Goal: Task Accomplishment & Management: Complete application form

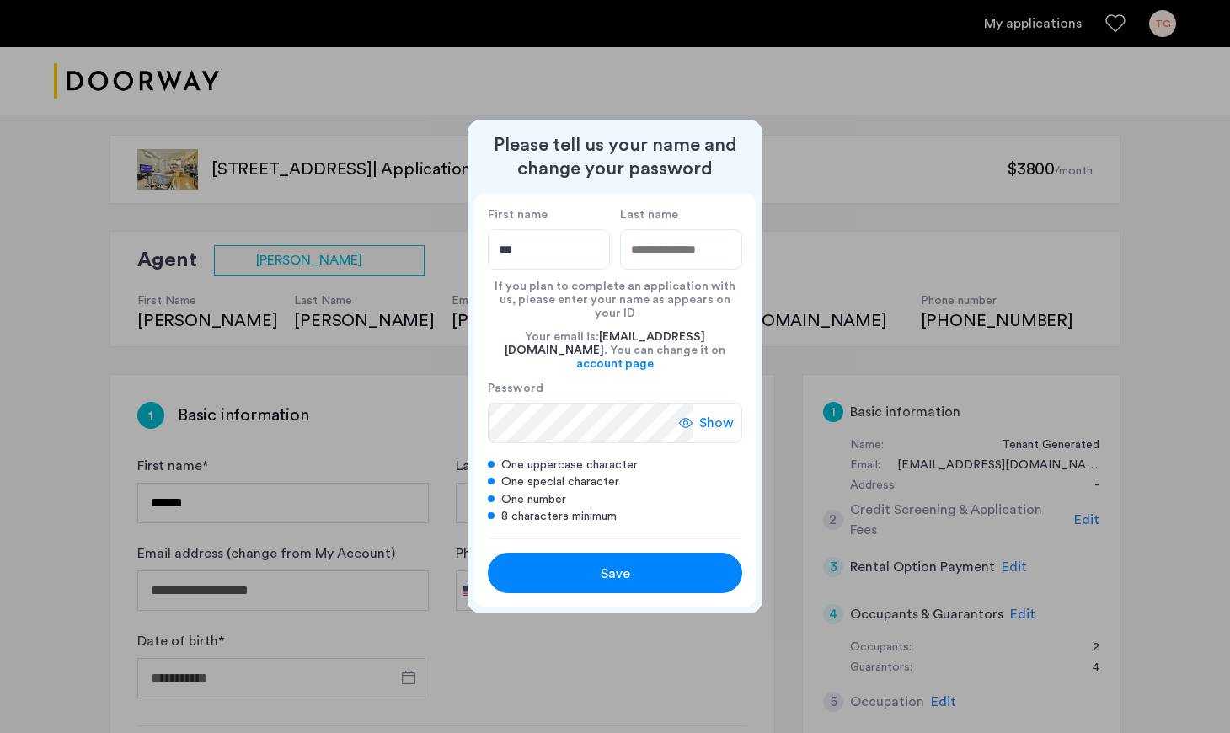
type input "***"
type input "******"
click at [720, 237] on div "Last name ******" at bounding box center [681, 238] width 122 height 62
click at [605, 564] on span "Save" at bounding box center [615, 574] width 29 height 20
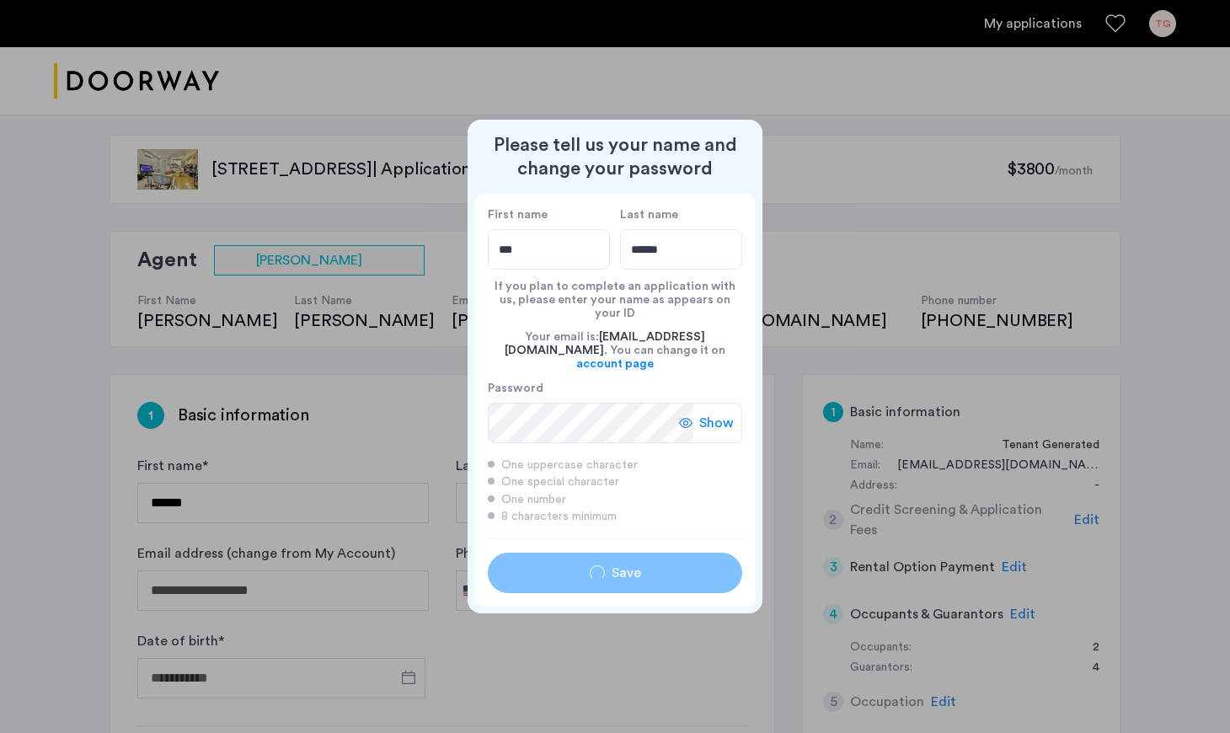
type input "***"
type input "******"
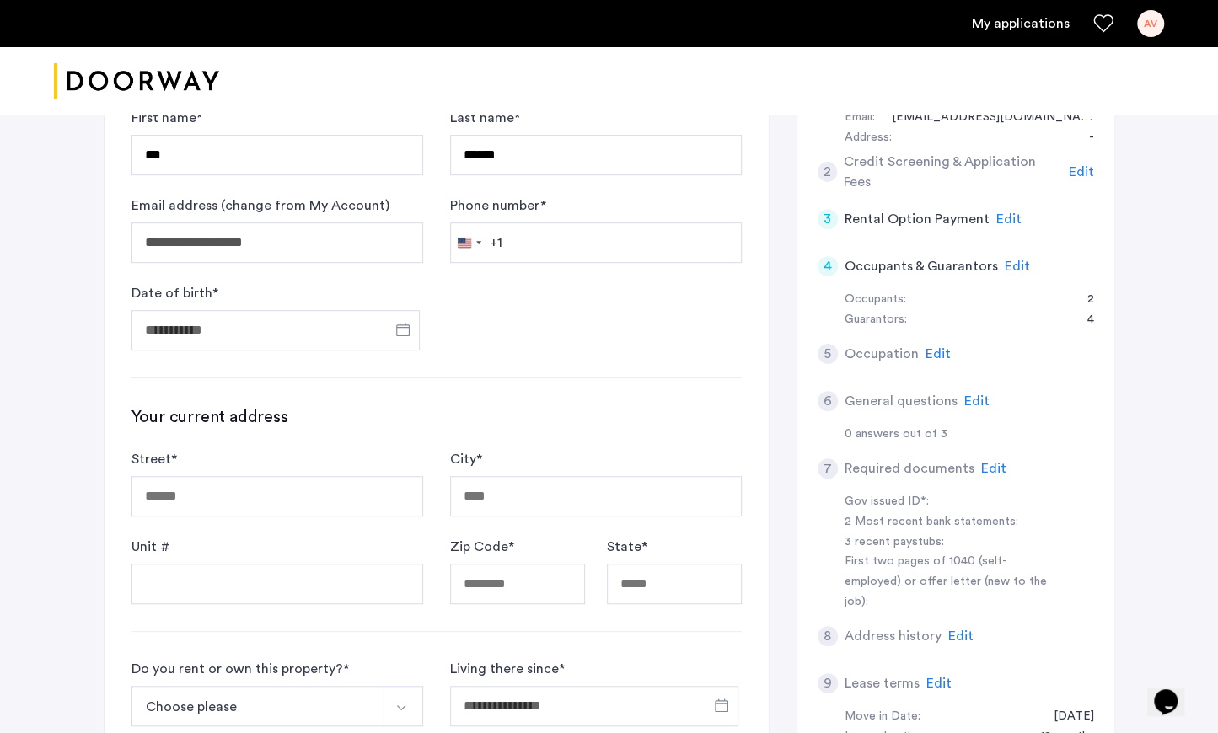
scroll to position [354, 0]
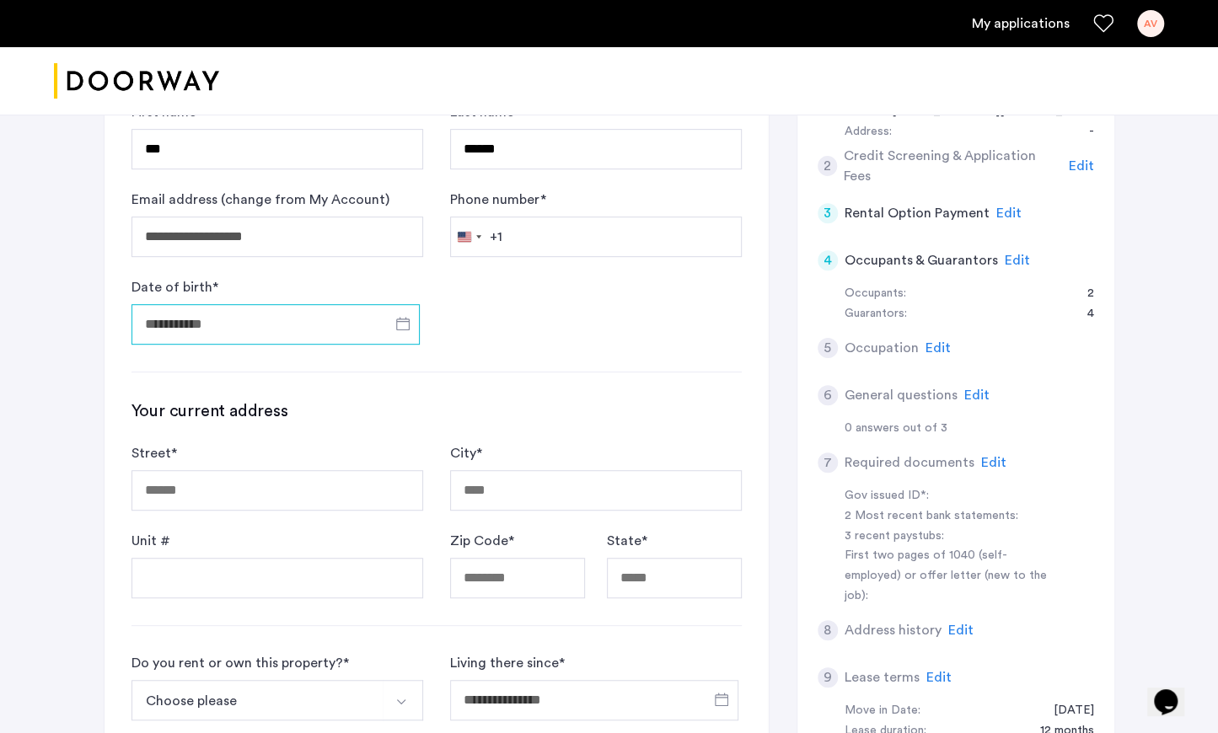
click at [266, 314] on input "Date of birth *" at bounding box center [275, 324] width 288 height 40
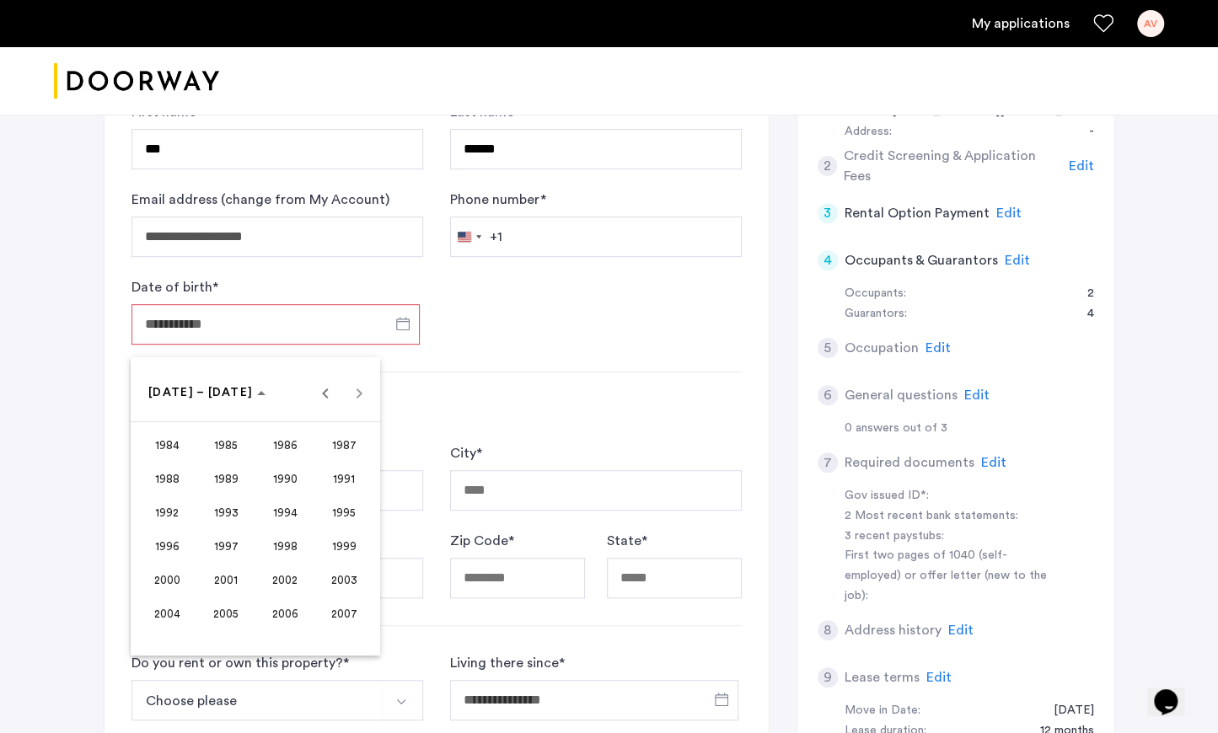
click at [339, 448] on span "1987" at bounding box center [344, 445] width 53 height 30
click at [148, 483] on span "JAN" at bounding box center [167, 479] width 53 height 30
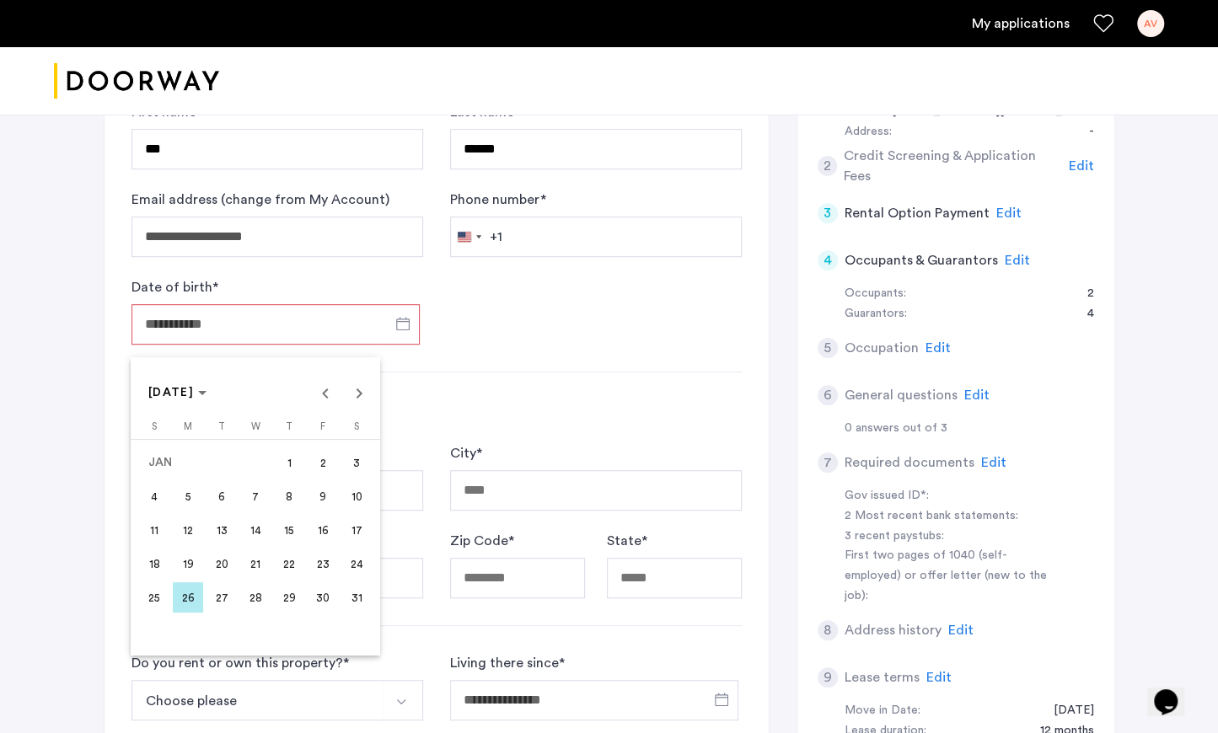
click at [225, 495] on span "6" at bounding box center [221, 496] width 30 height 30
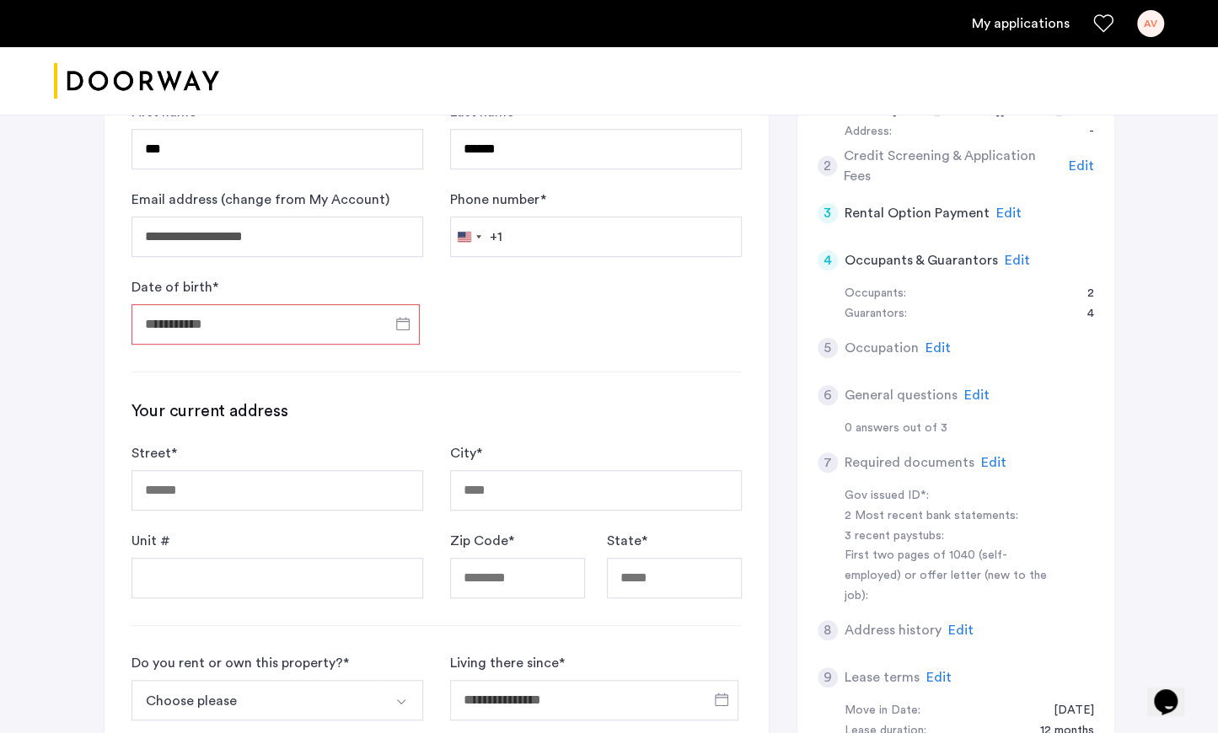
type input "**********"
click at [225, 495] on input "Street *" at bounding box center [277, 490] width 292 height 40
type input "**********"
type input "*****"
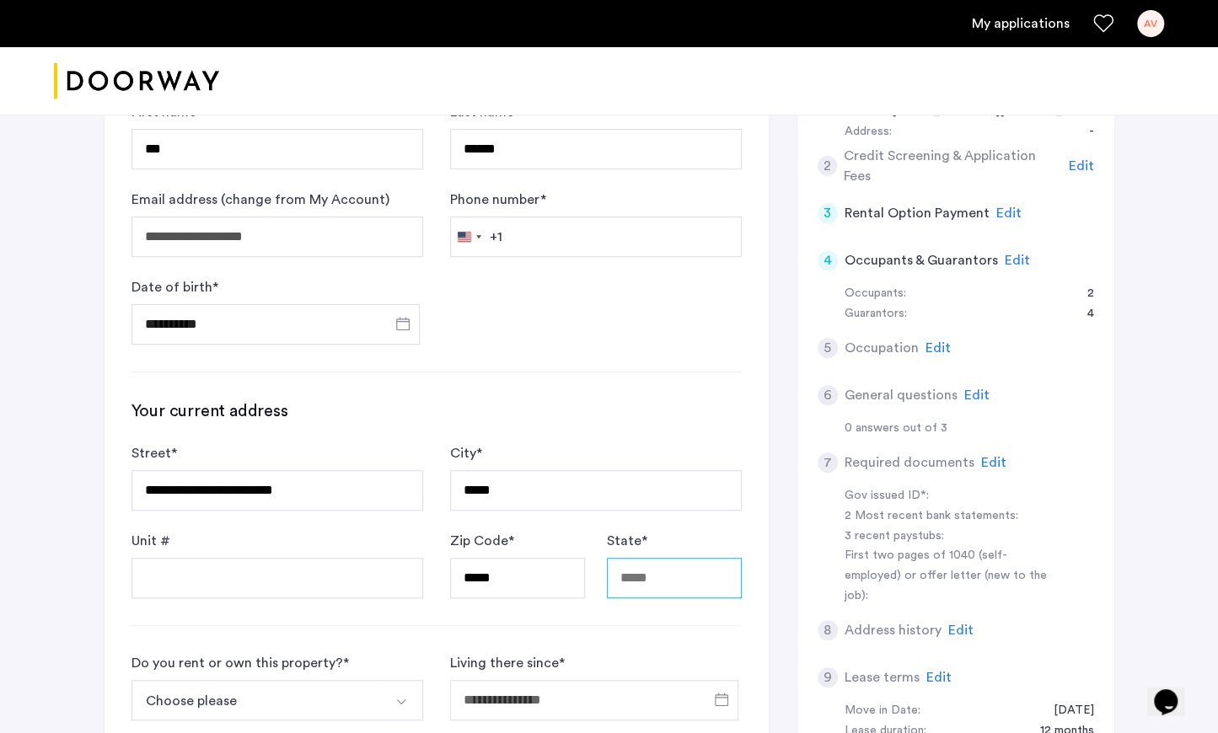
type input "********"
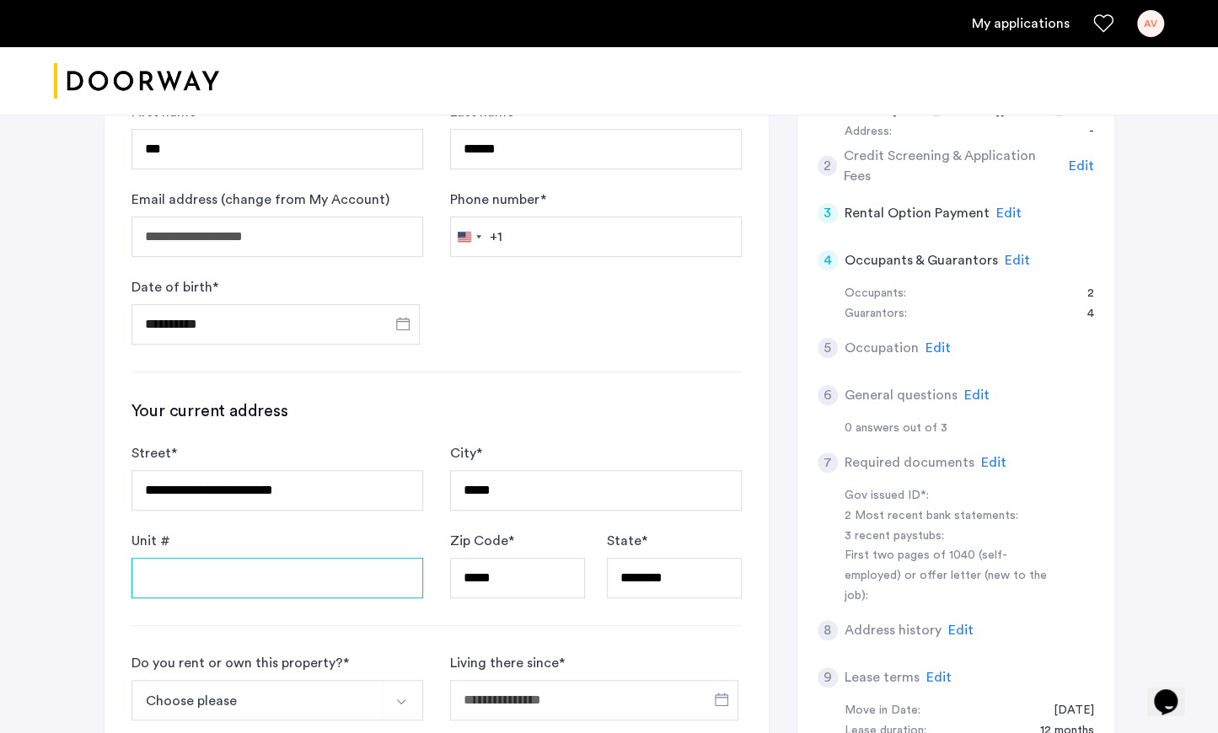
click at [215, 576] on input "Unit #" at bounding box center [277, 578] width 292 height 40
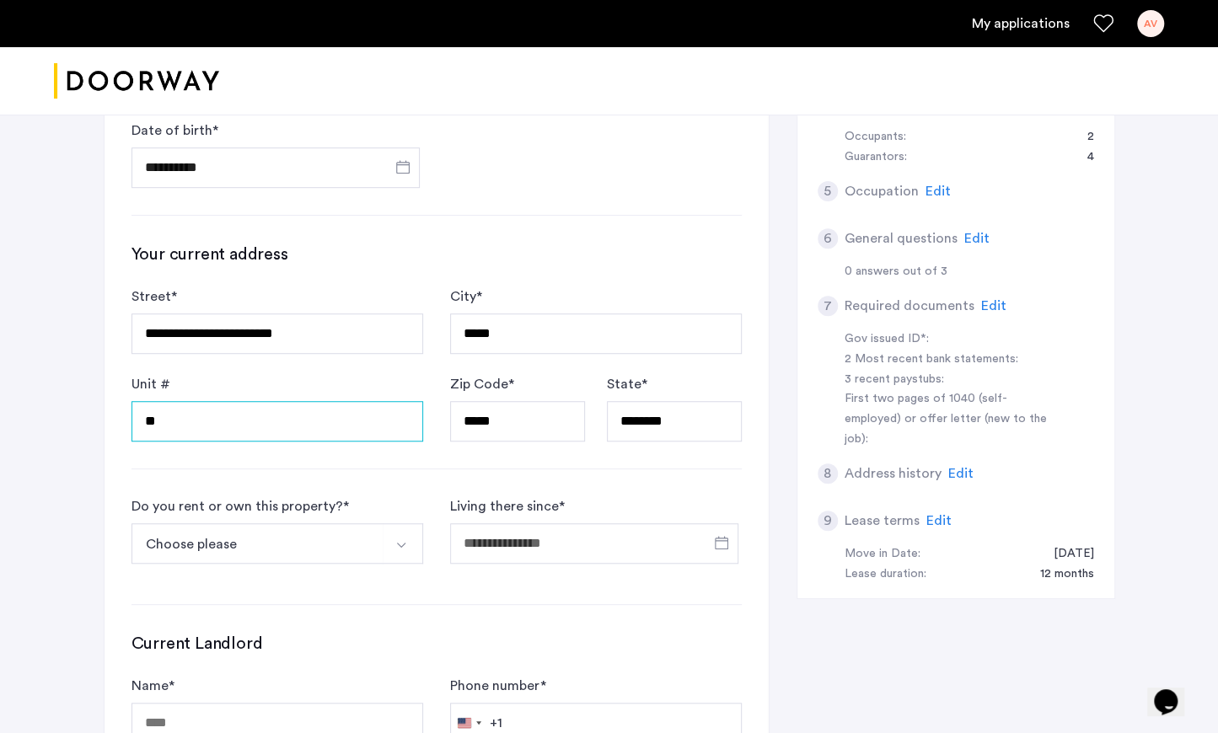
type input "**"
click at [304, 535] on button "Choose please" at bounding box center [257, 543] width 252 height 40
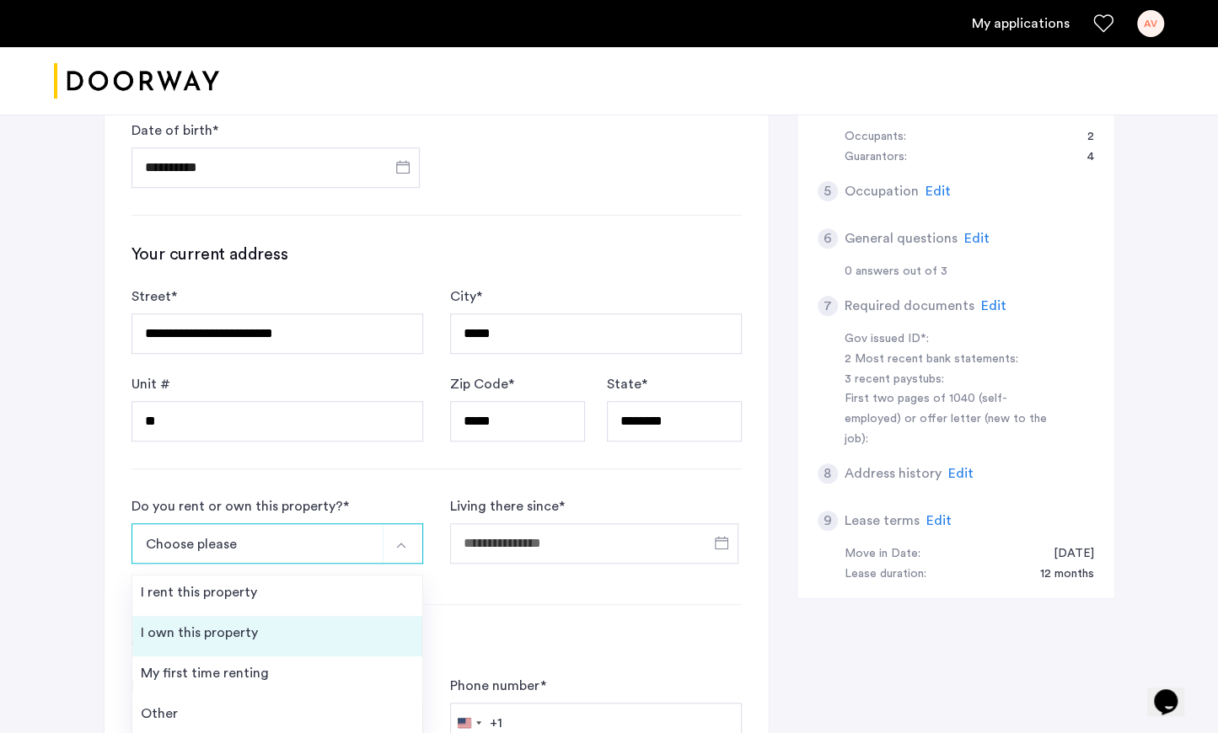
click at [244, 623] on div "I own this property" at bounding box center [199, 633] width 117 height 20
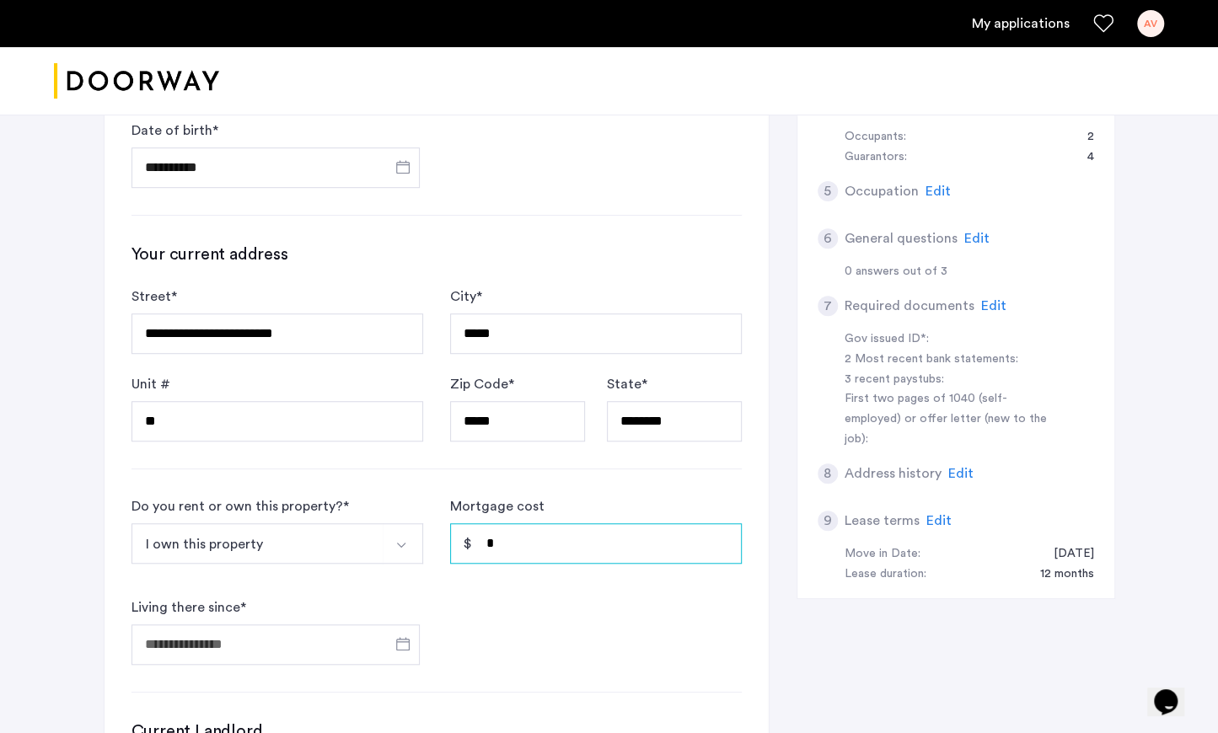
click at [528, 546] on input "*" at bounding box center [596, 543] width 292 height 40
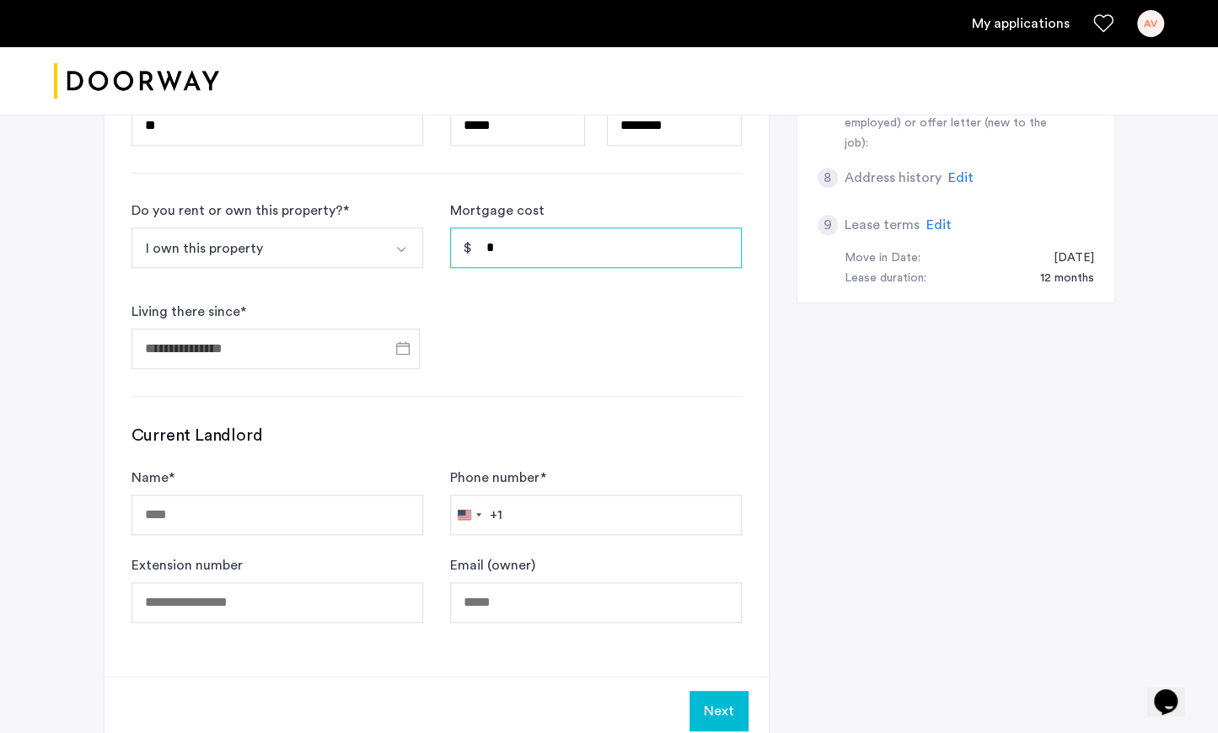
scroll to position [808, 0]
click at [399, 345] on span "Open calendar" at bounding box center [403, 346] width 40 height 40
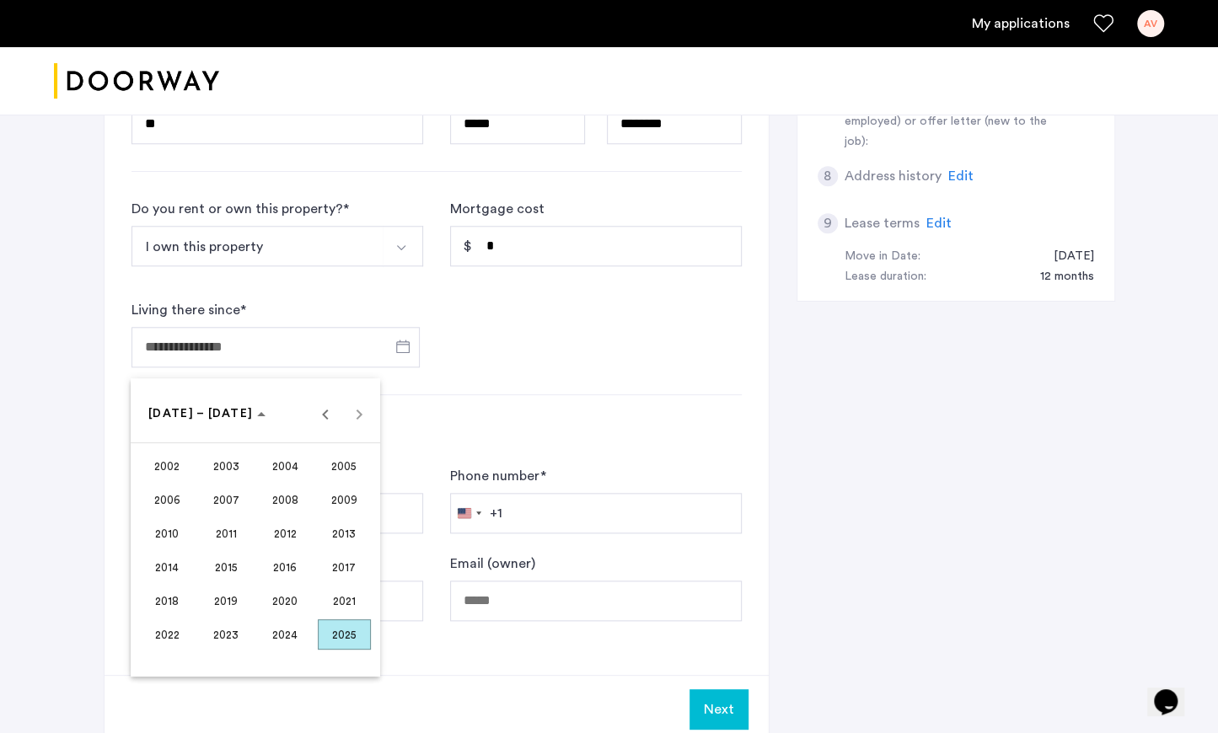
click at [367, 318] on div at bounding box center [609, 366] width 1218 height 733
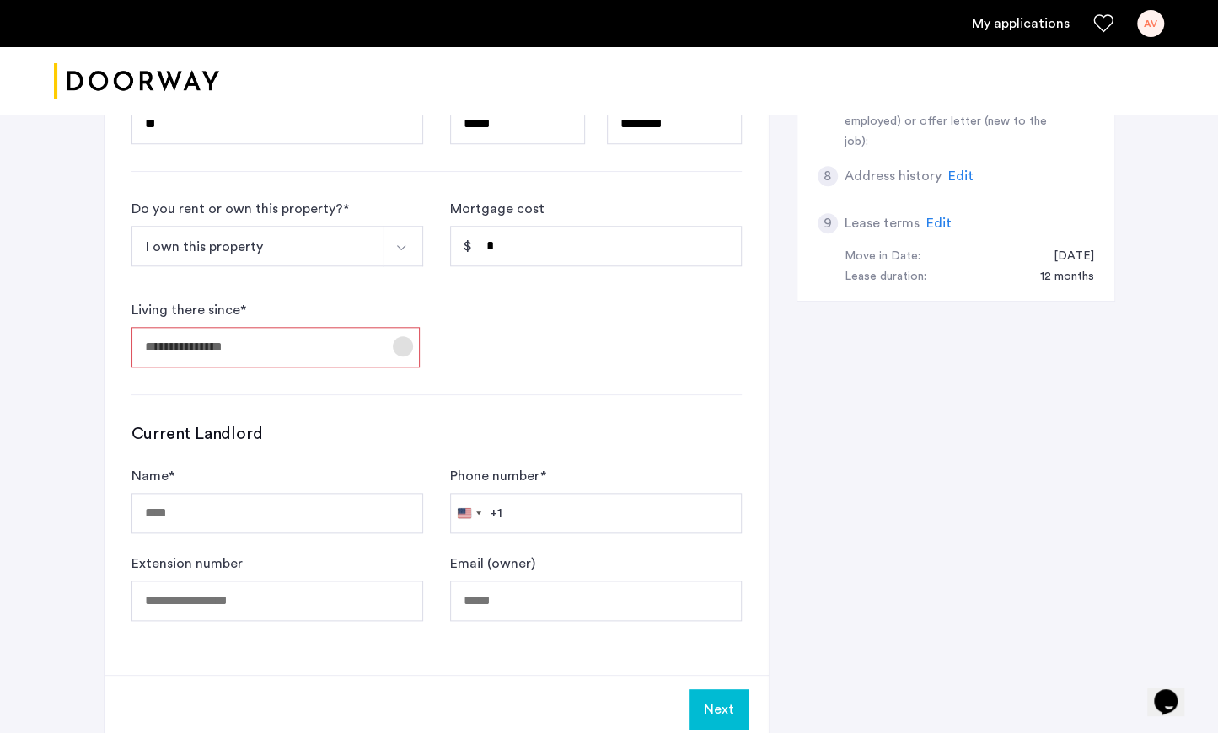
click at [406, 340] on span "Open calendar" at bounding box center [403, 346] width 40 height 40
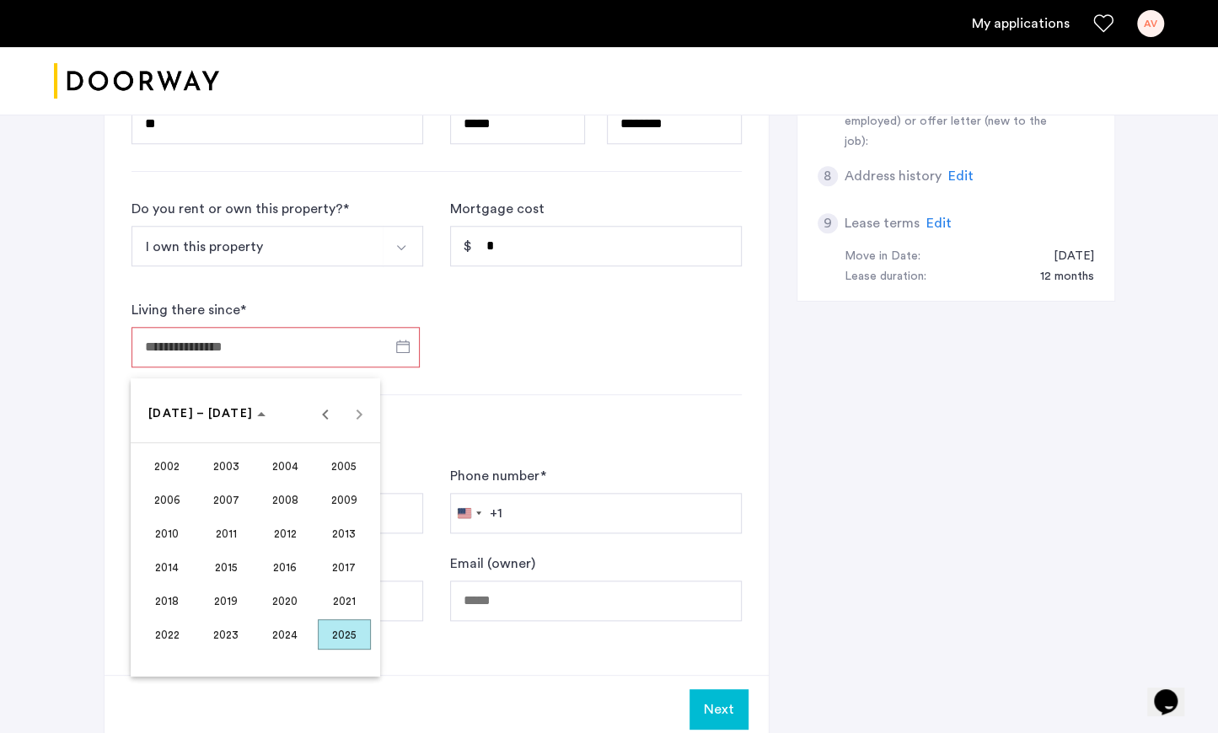
click at [163, 631] on span "2022" at bounding box center [167, 634] width 53 height 30
click at [228, 495] on span "FEB" at bounding box center [226, 500] width 53 height 30
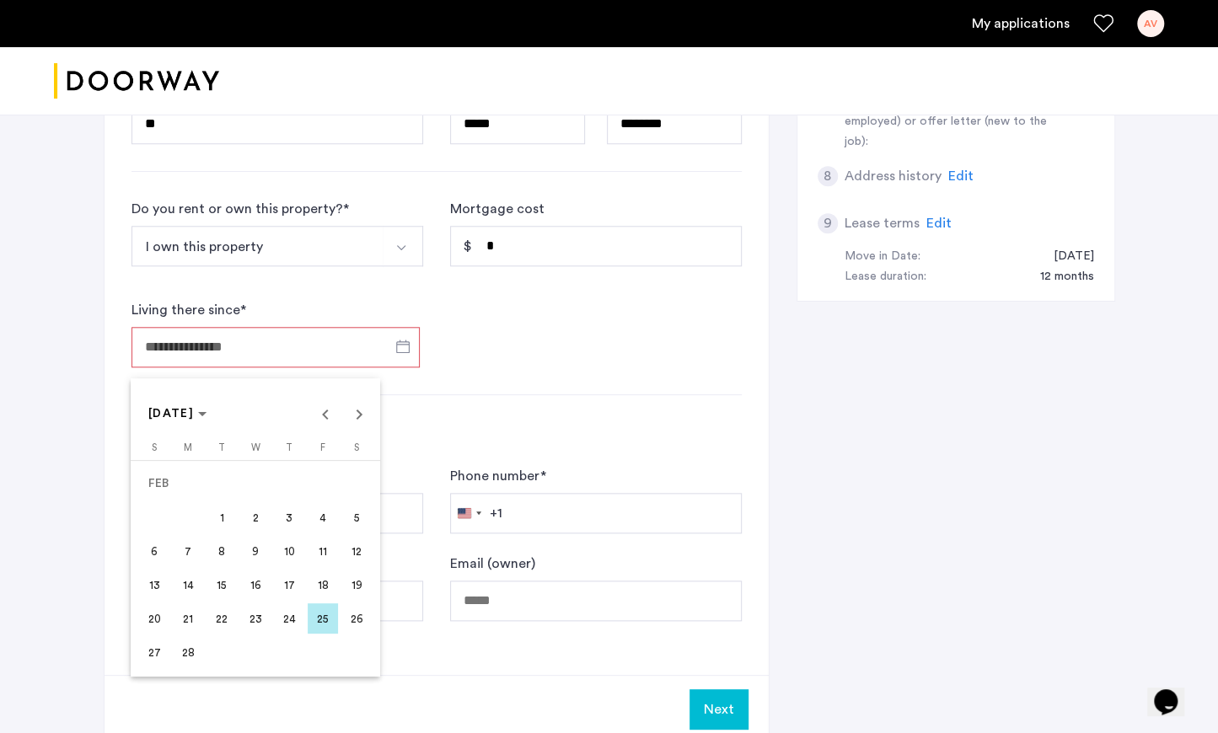
click at [220, 622] on span "22" at bounding box center [221, 618] width 30 height 30
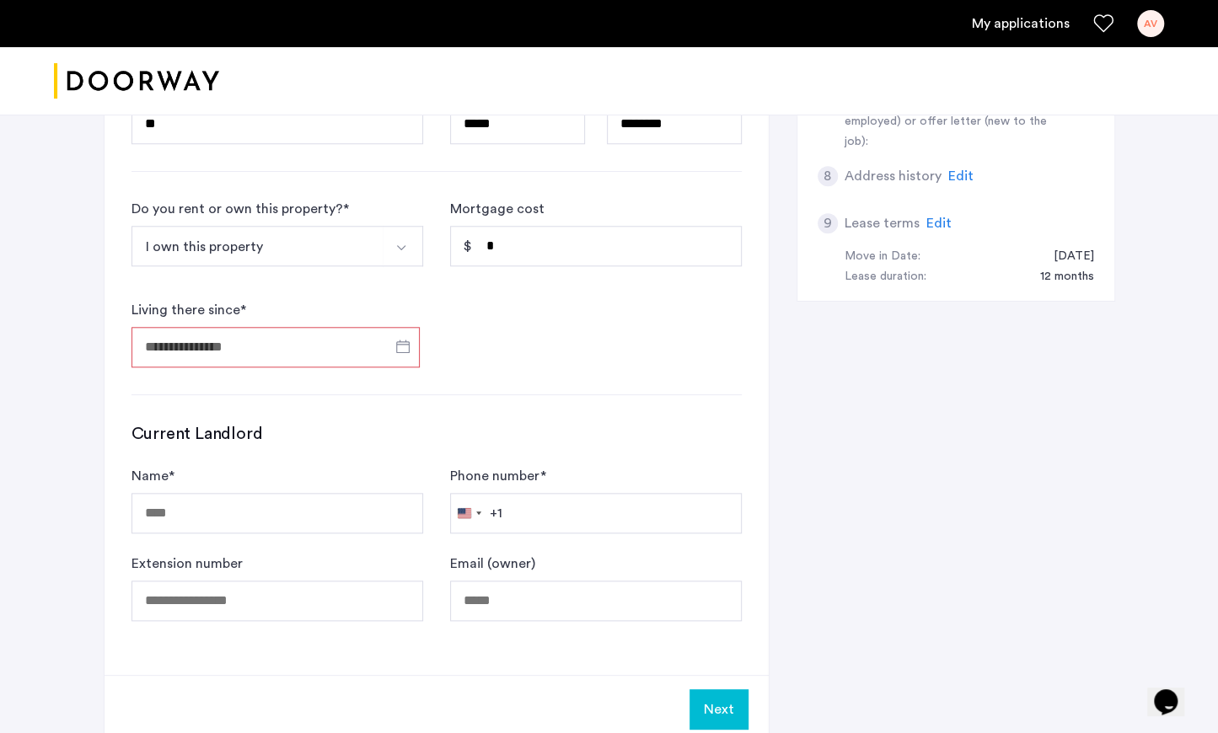
type input "**********"
click at [190, 517] on input "Name *" at bounding box center [277, 513] width 292 height 40
type input "**********"
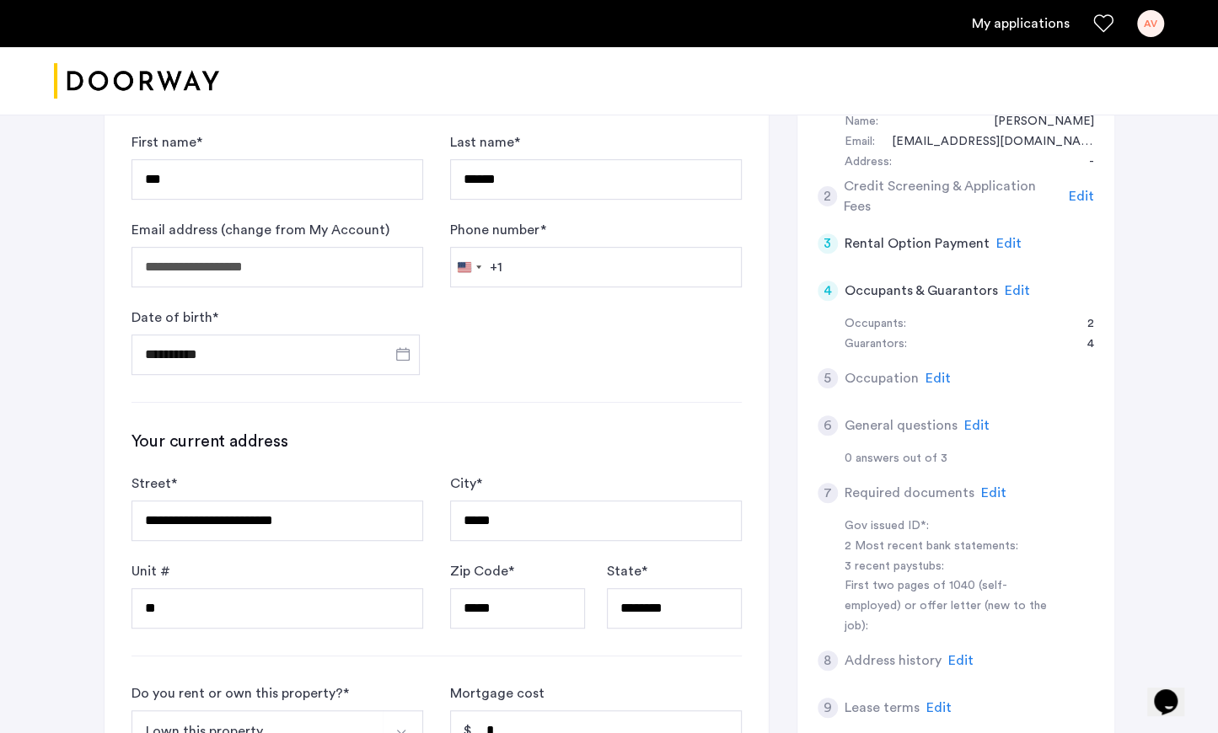
scroll to position [323, 0]
click at [915, 504] on div "7 Required documents Edit" at bounding box center [955, 493] width 276 height 47
click at [1009, 290] on span "Edit" at bounding box center [1017, 291] width 25 height 13
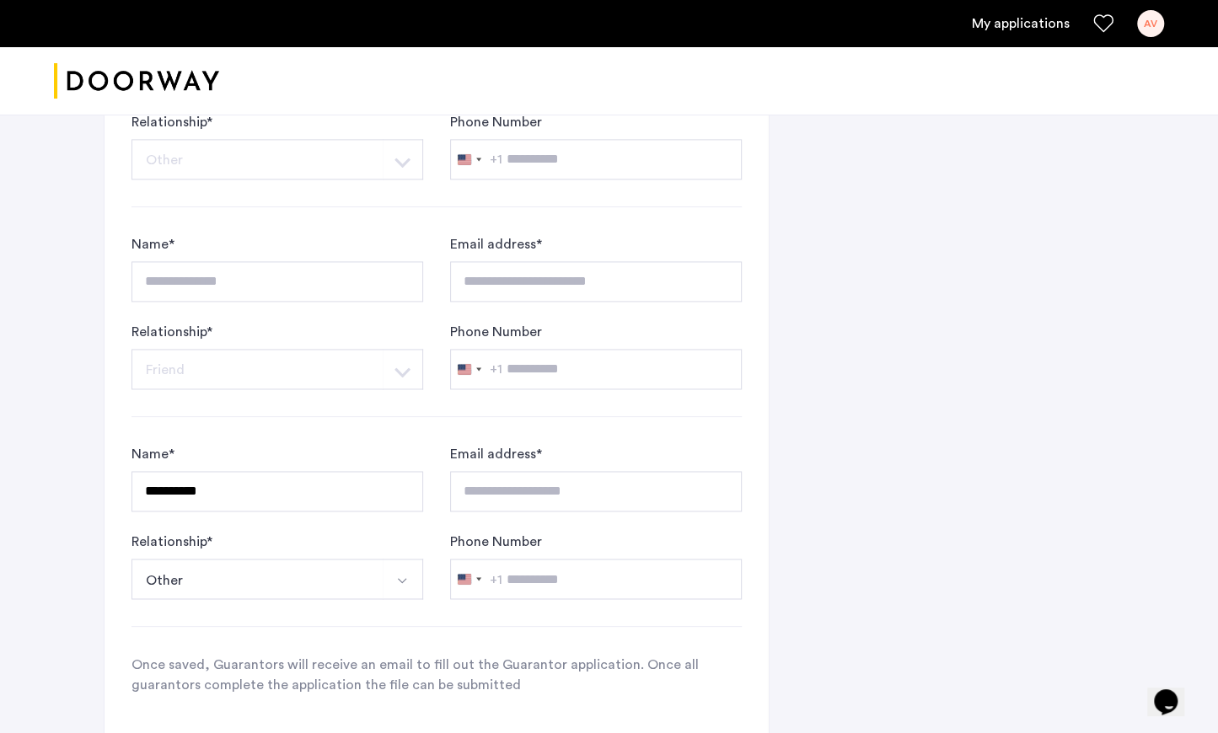
scroll to position [1284, 0]
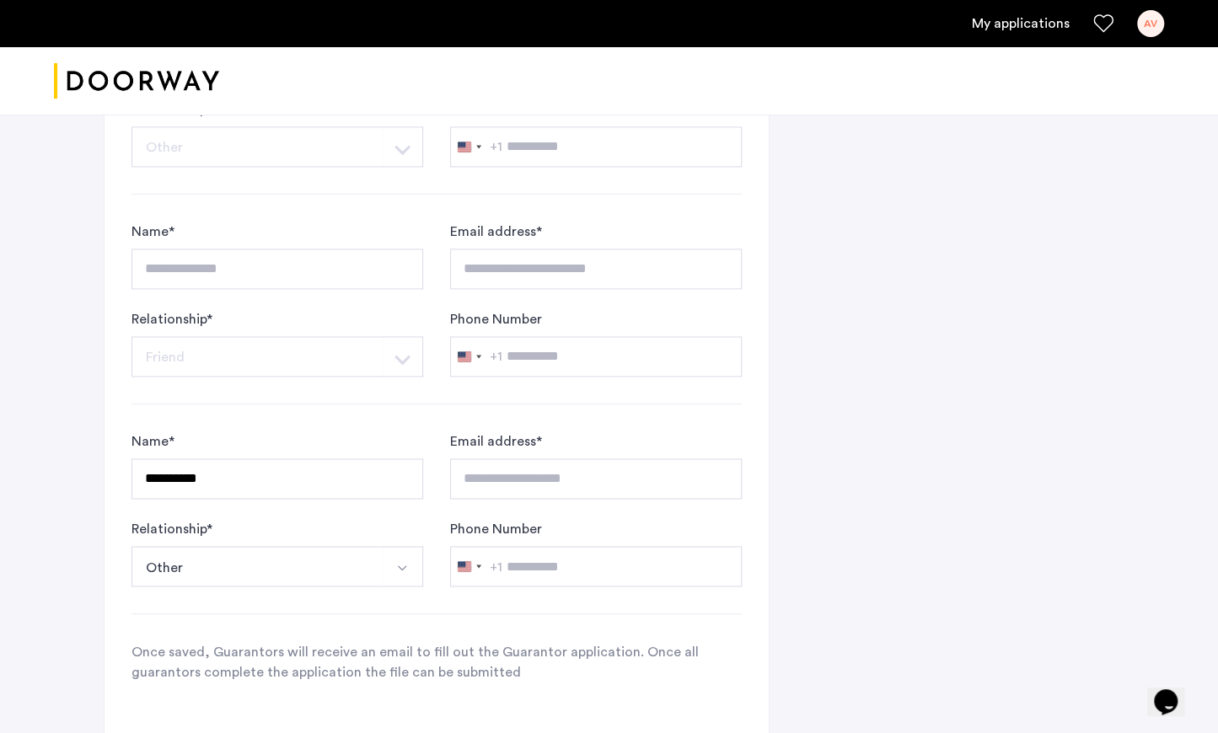
click at [393, 564] on button "Select option" at bounding box center [403, 566] width 40 height 40
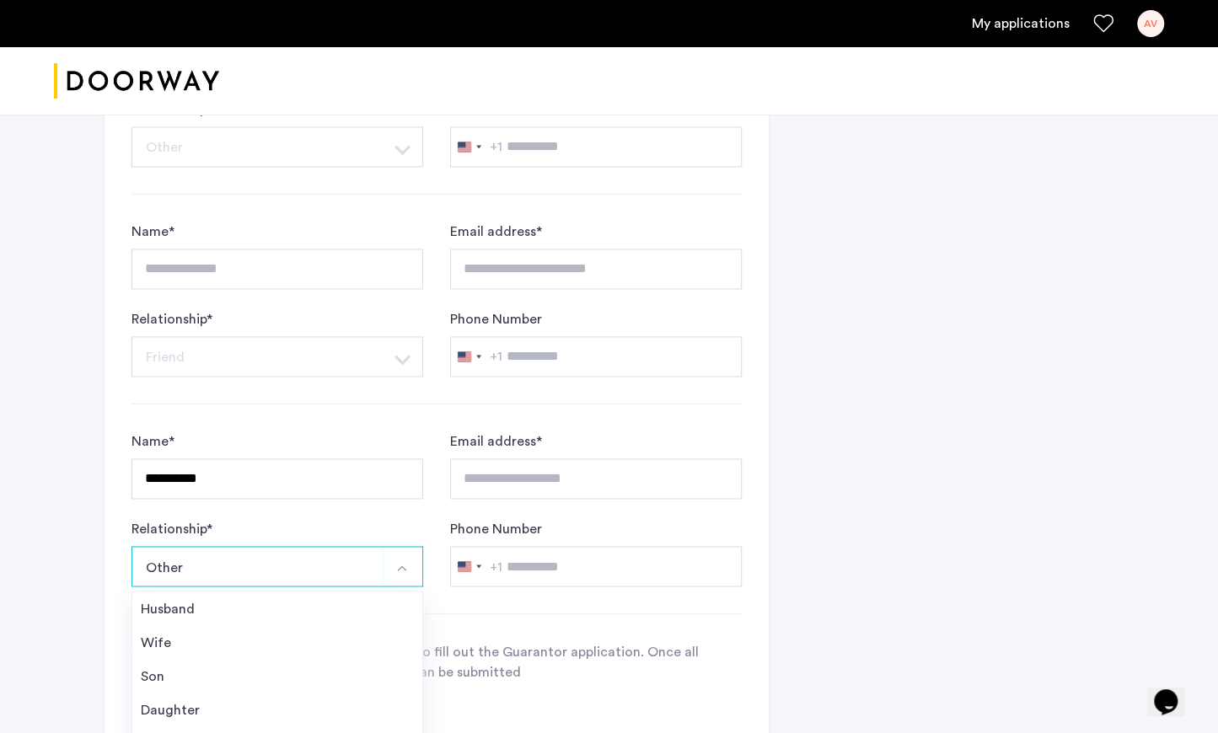
click at [393, 564] on button "Select option" at bounding box center [403, 566] width 40 height 40
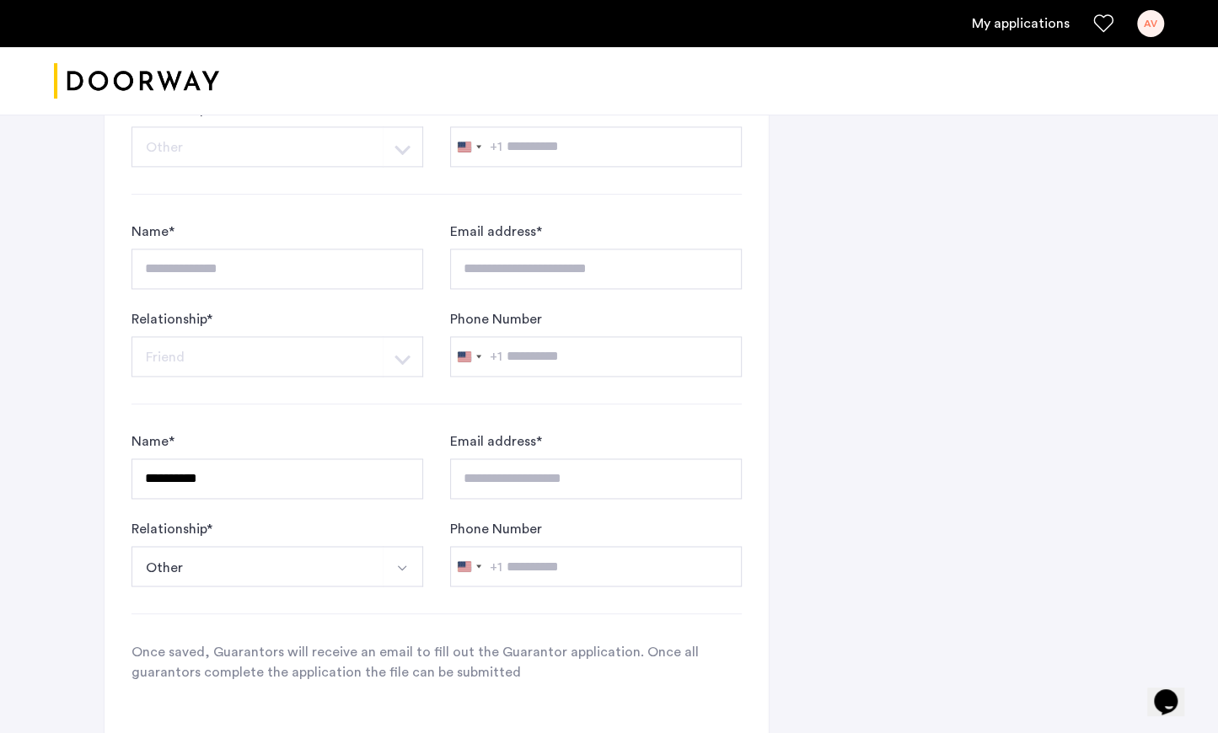
click at [398, 564] on img "Select option" at bounding box center [401, 567] width 13 height 13
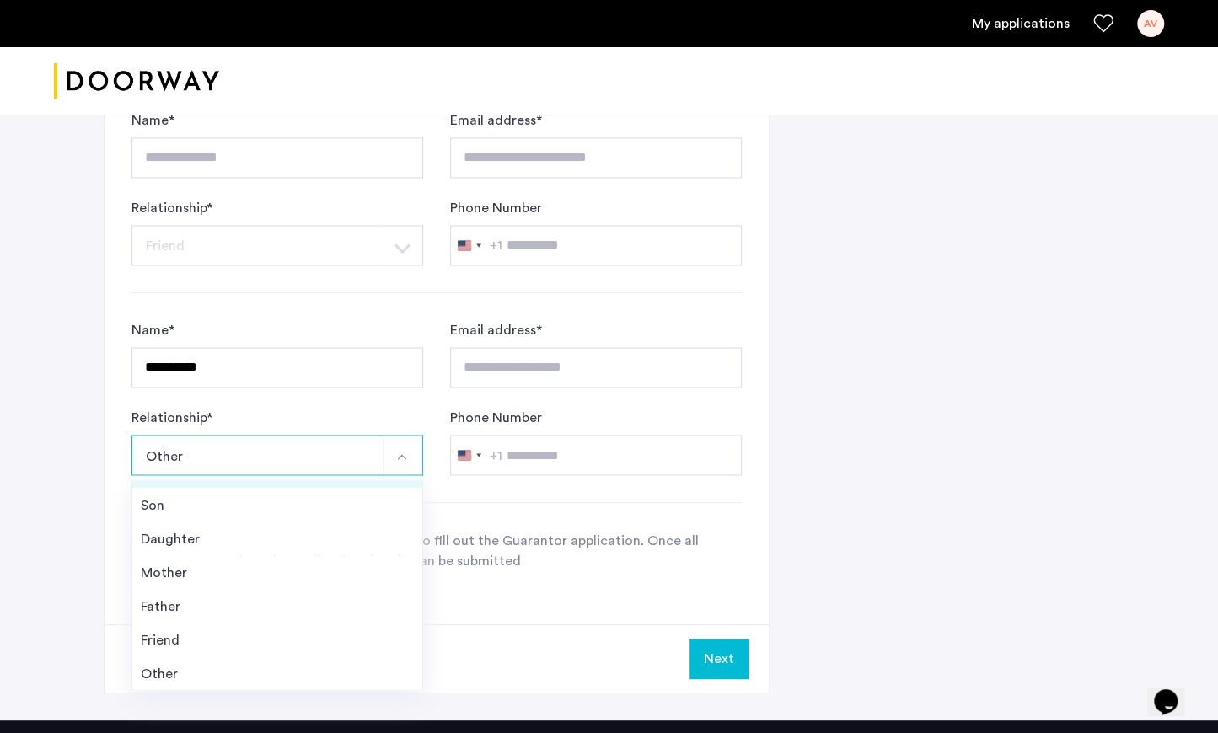
scroll to position [1406, 0]
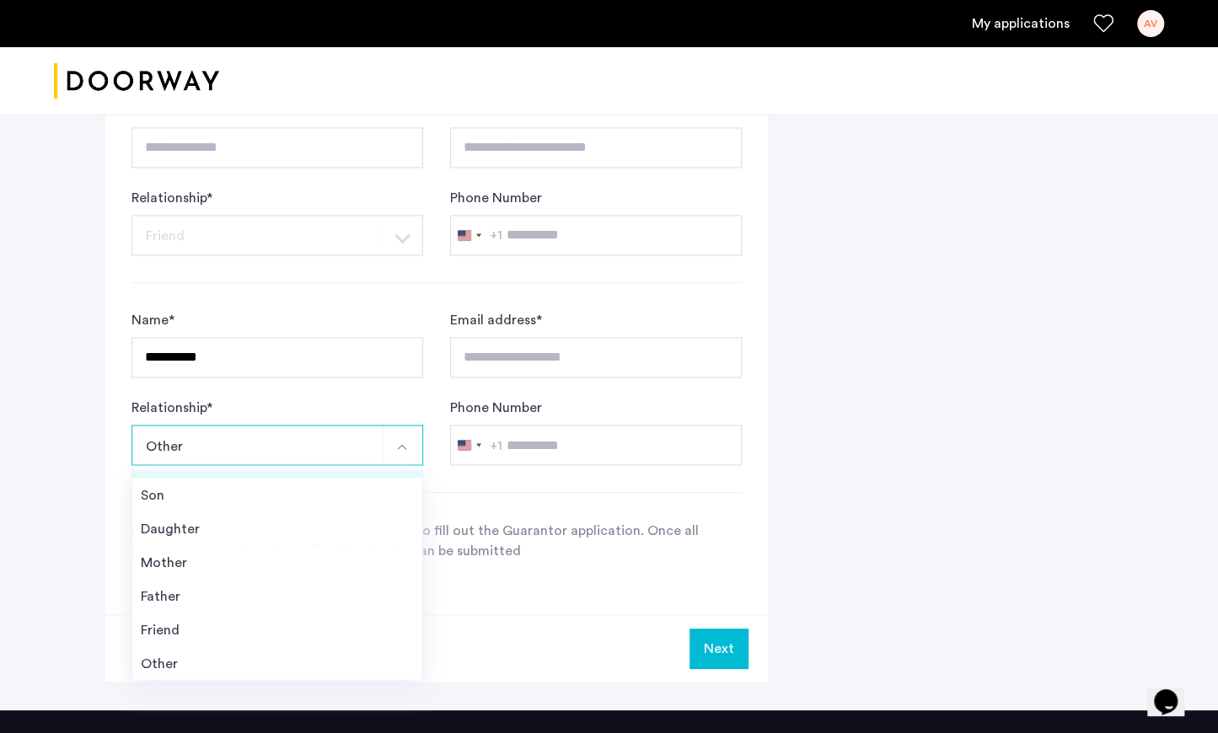
click at [346, 626] on div "Friend" at bounding box center [277, 629] width 273 height 20
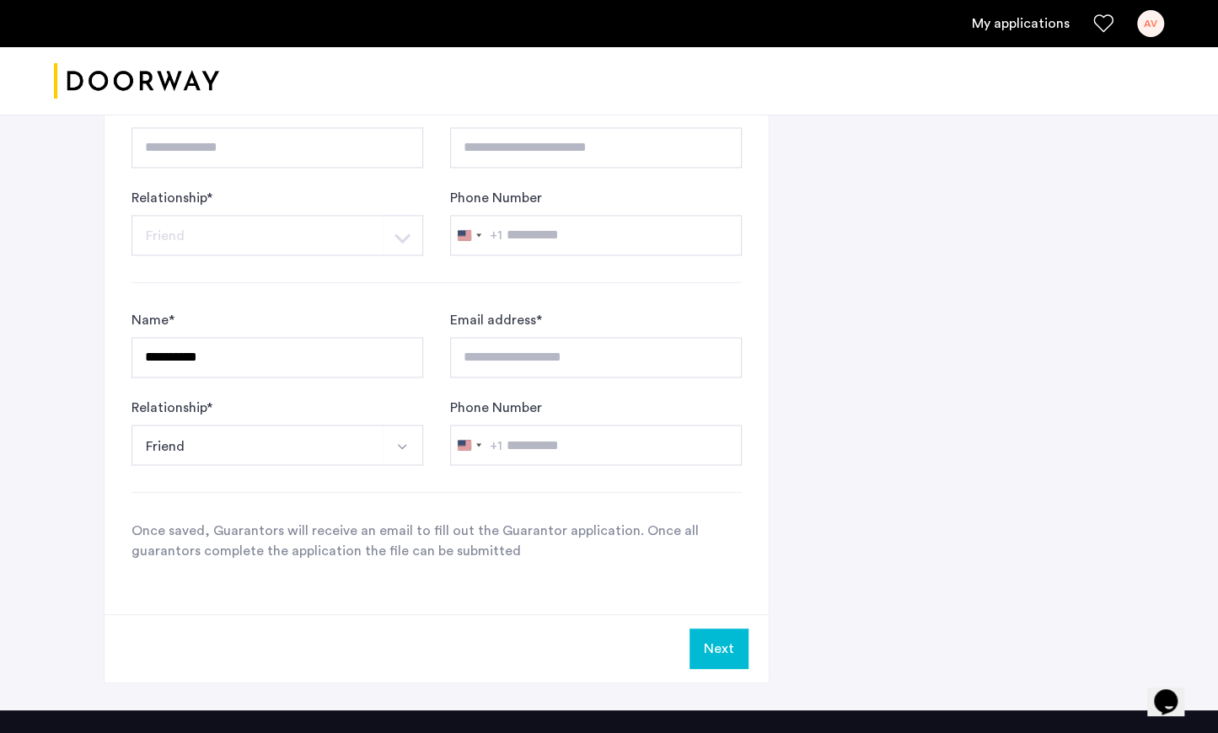
click at [732, 644] on button "Next" at bounding box center [718, 649] width 59 height 40
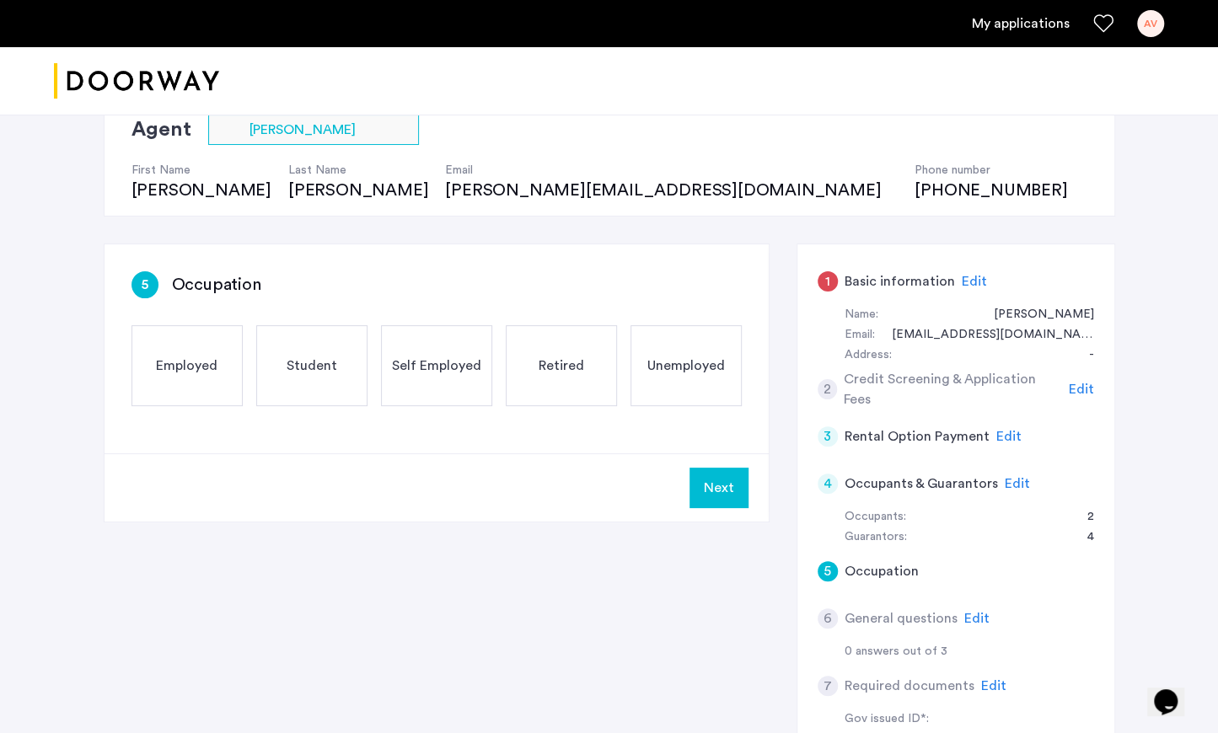
scroll to position [0, 0]
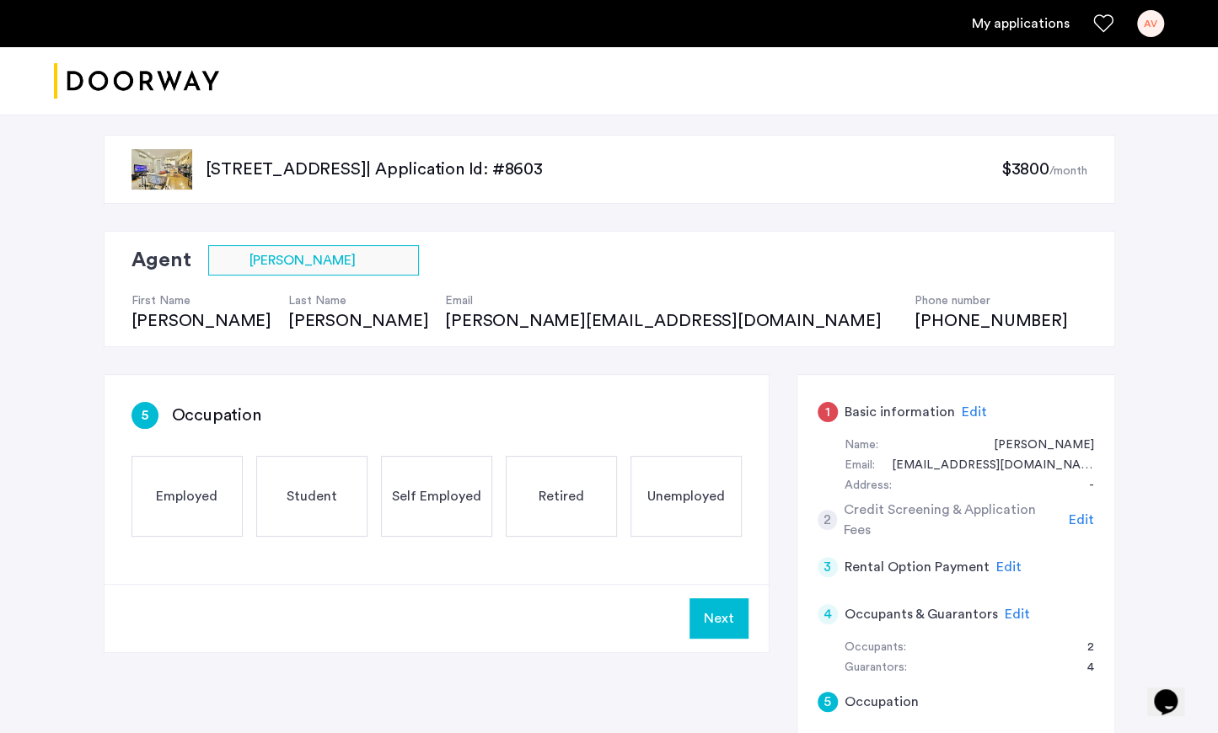
click at [206, 501] on span "Employed" at bounding box center [187, 496] width 62 height 20
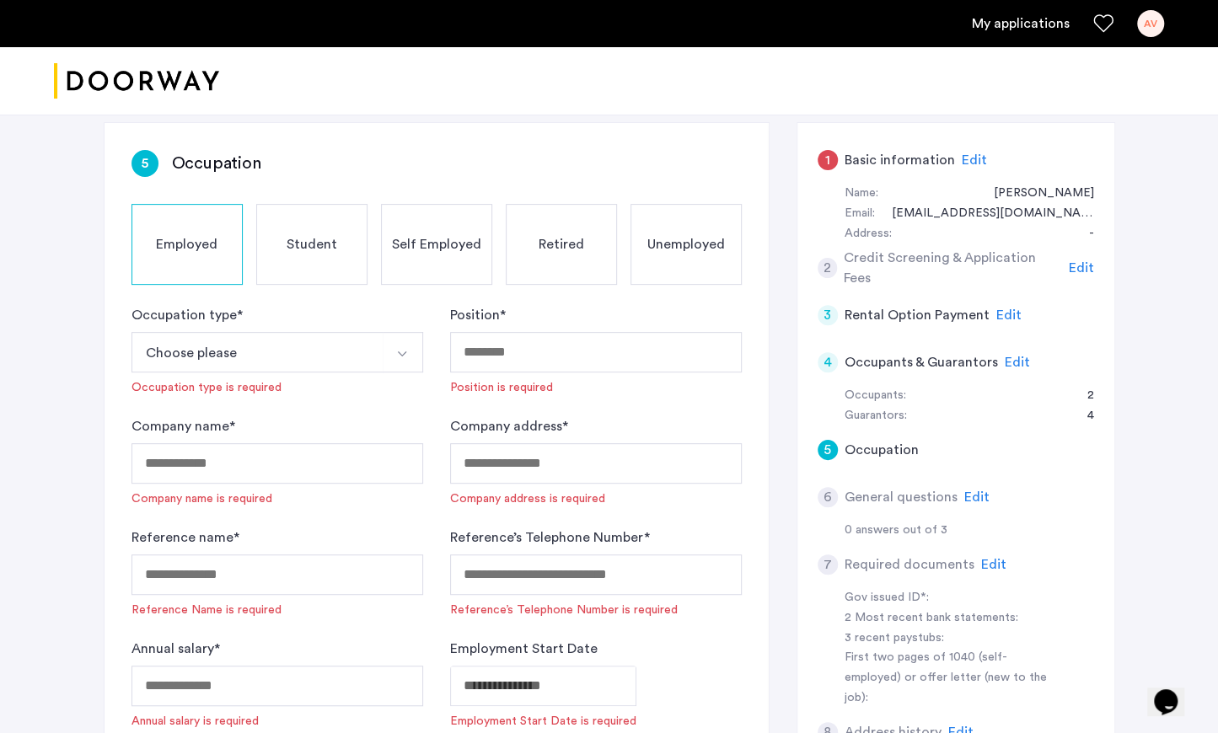
scroll to position [251, 0]
click at [189, 347] on button "Choose please" at bounding box center [257, 353] width 252 height 40
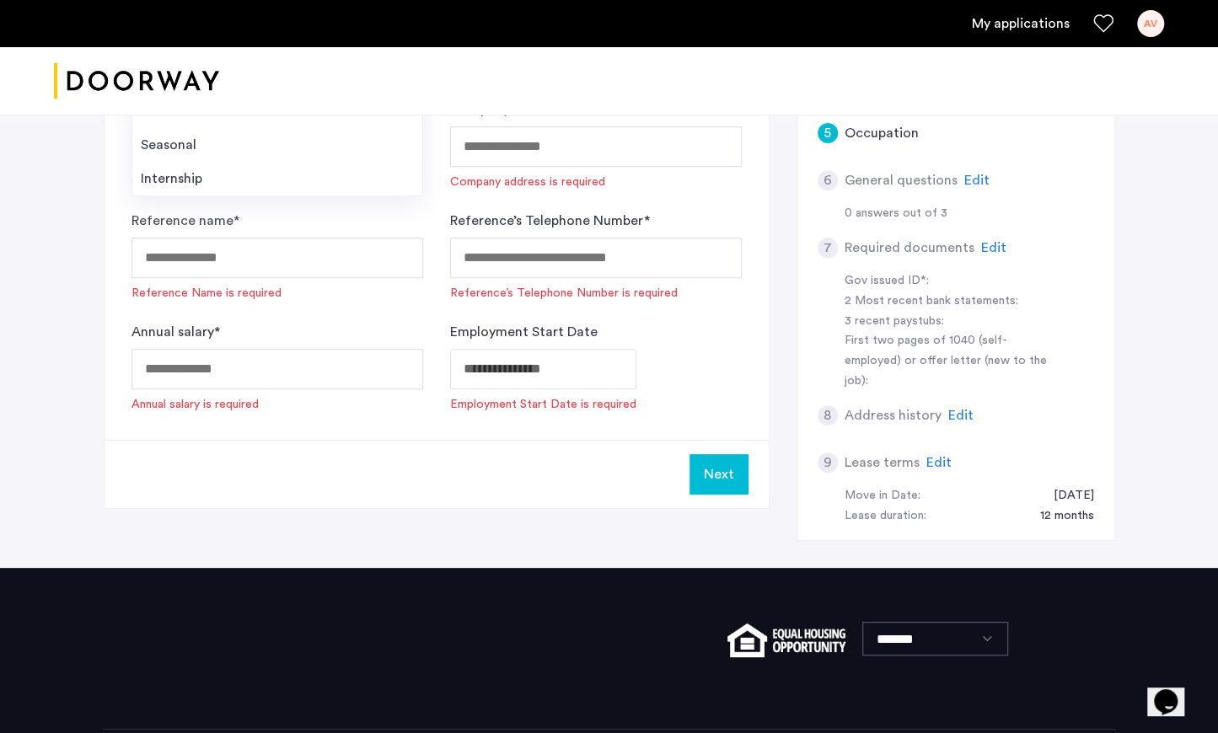
scroll to position [570, 0]
click at [251, 497] on div "Next" at bounding box center [437, 473] width 664 height 68
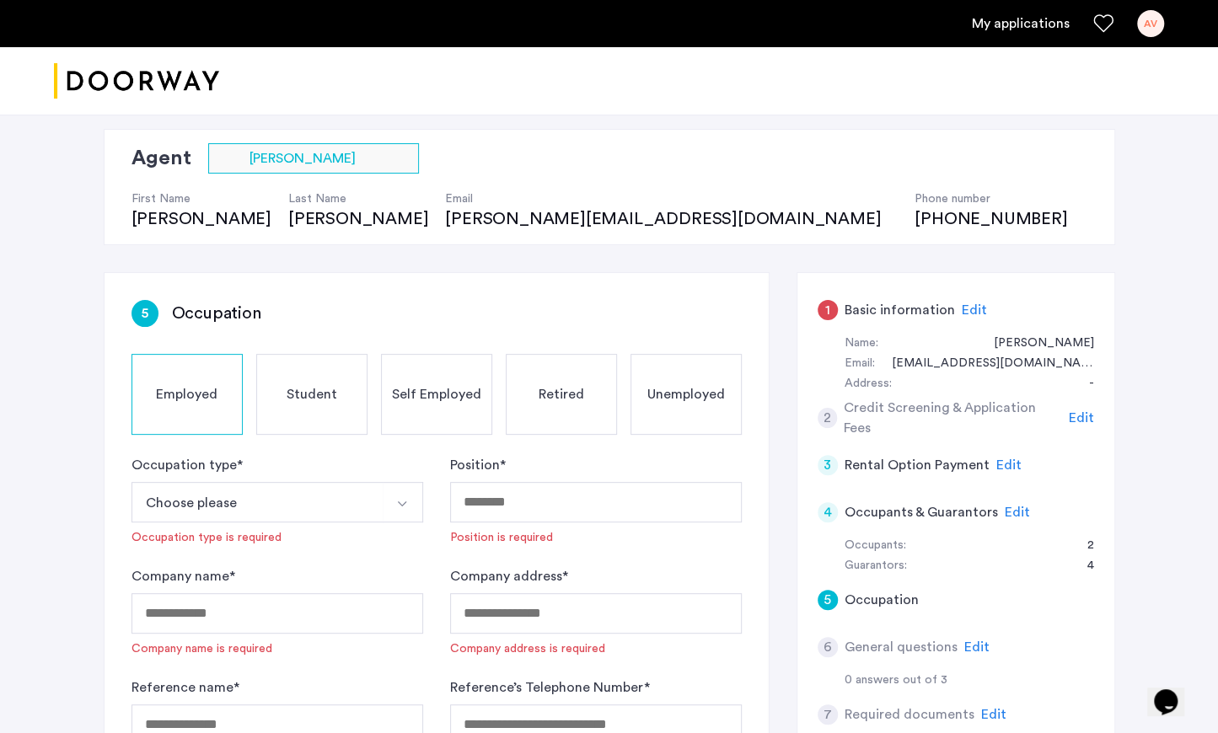
scroll to position [100, 0]
click at [1011, 513] on span "Edit" at bounding box center [1017, 513] width 25 height 13
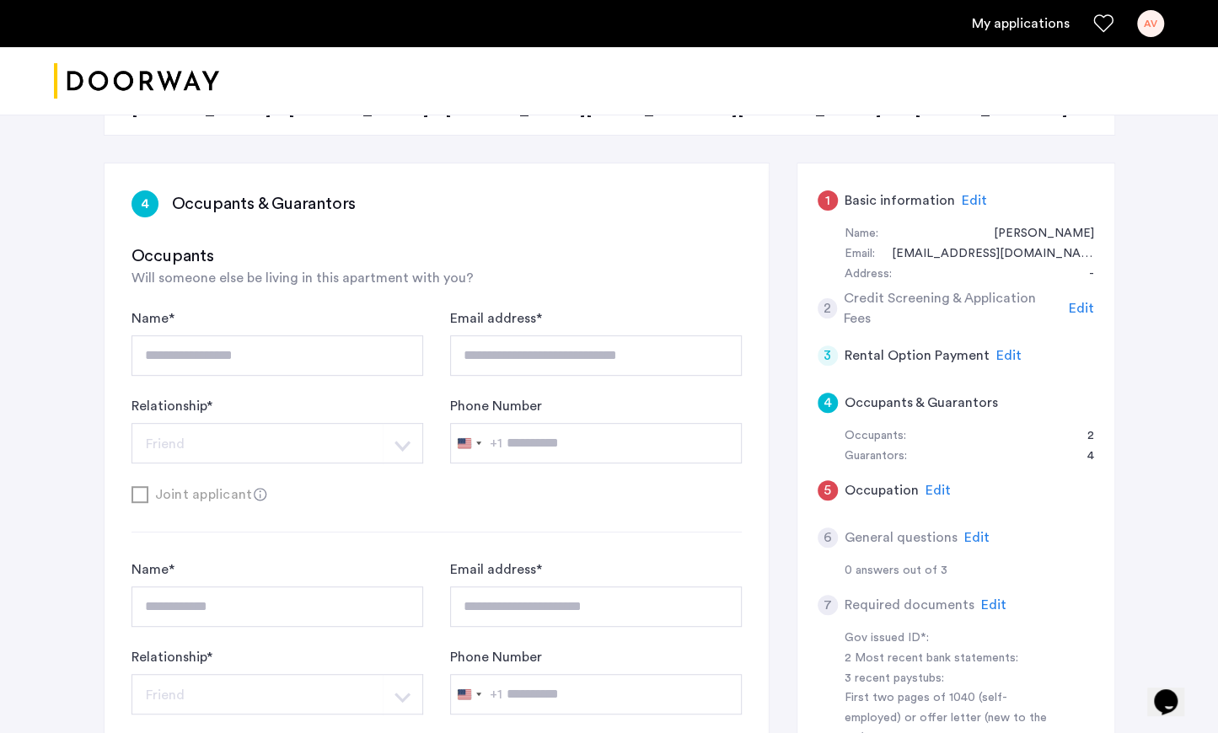
scroll to position [215, 0]
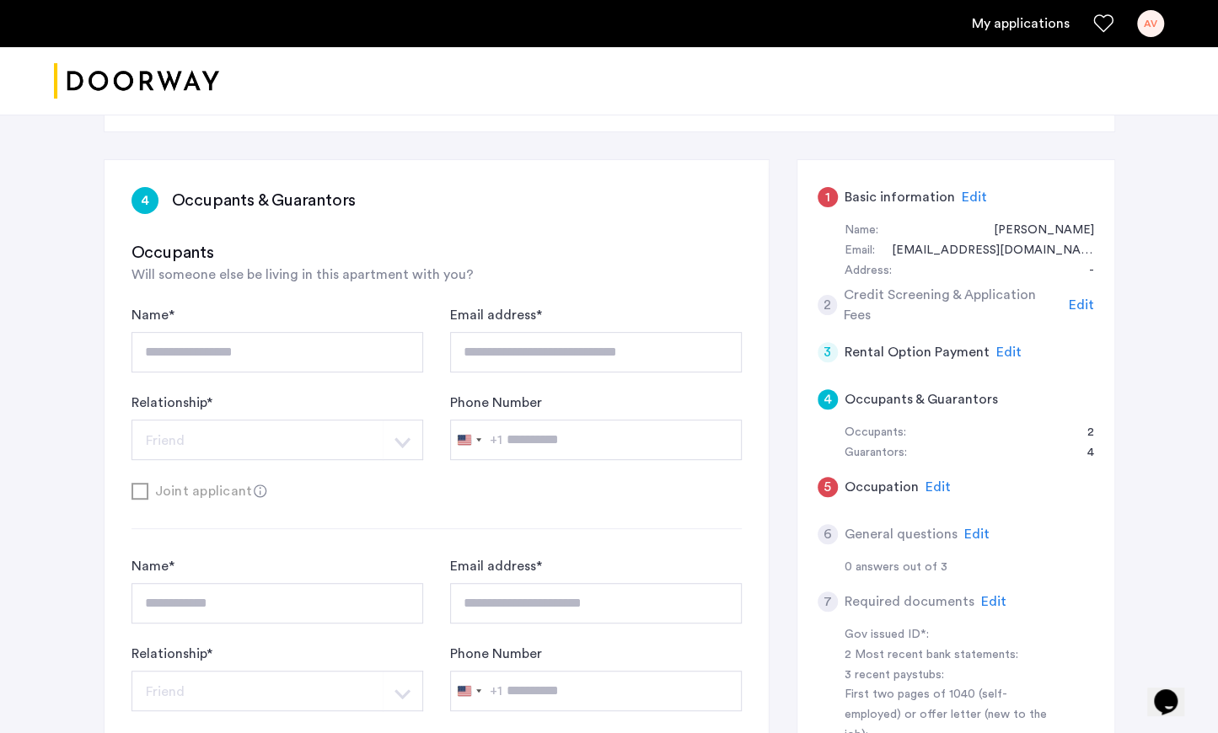
click at [939, 480] on span "Edit" at bounding box center [937, 486] width 25 height 13
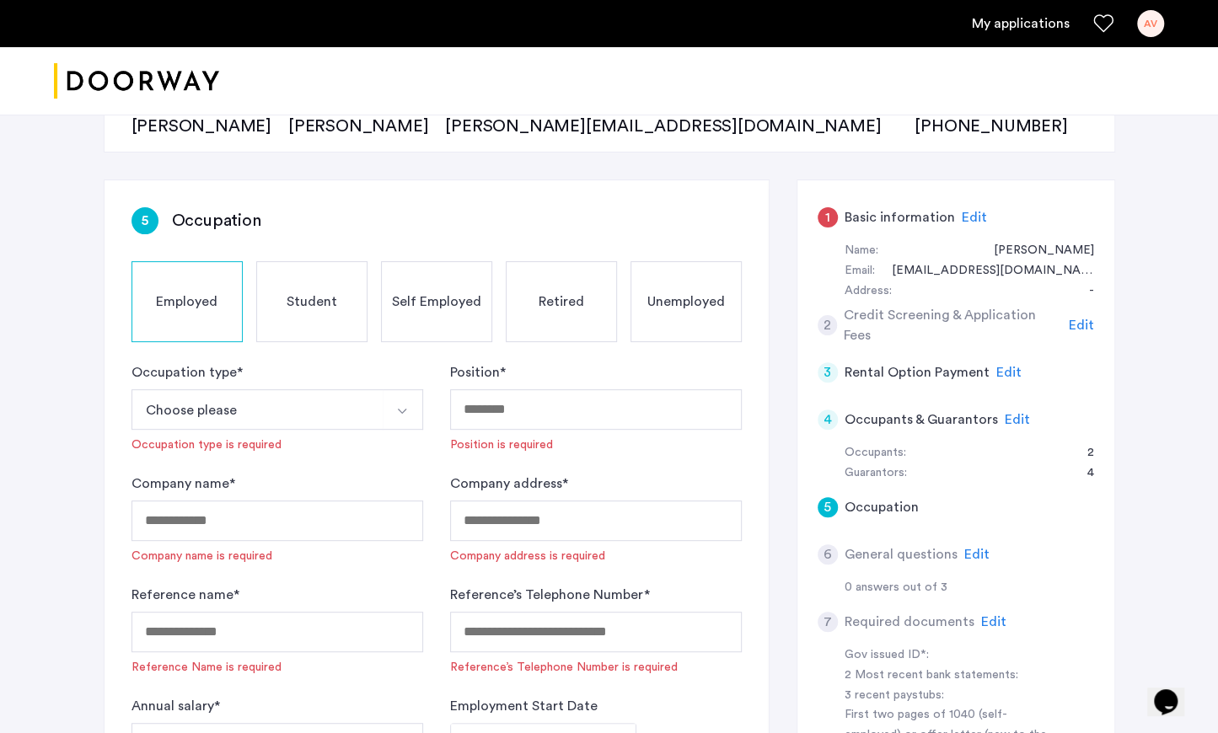
scroll to position [193, 0]
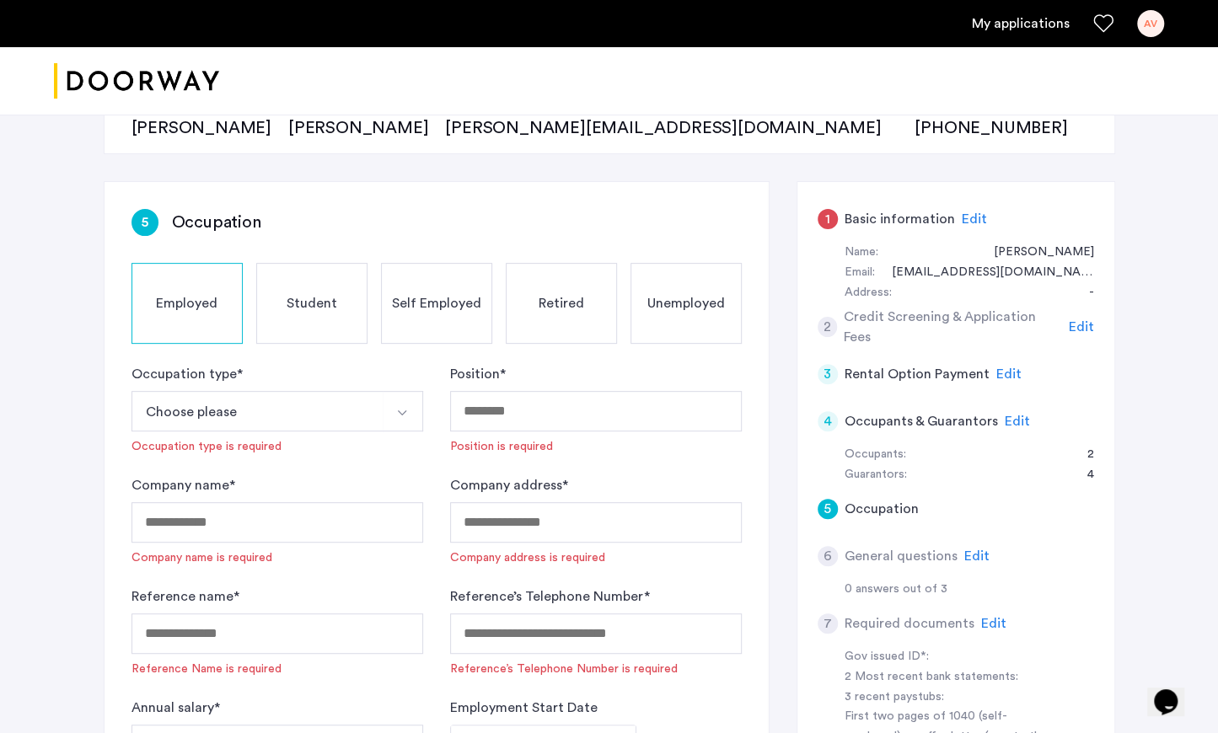
click at [1006, 419] on span "Edit" at bounding box center [1017, 421] width 25 height 13
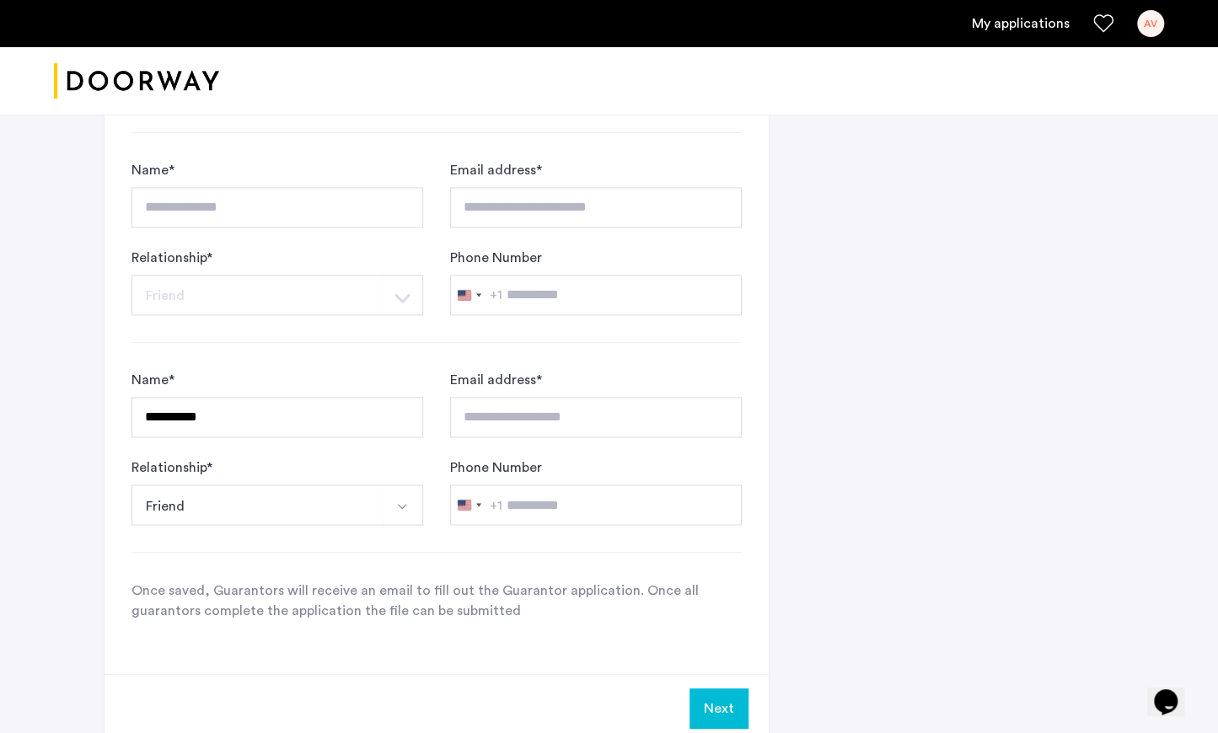
scroll to position [1345, 0]
click at [720, 705] on button "Next" at bounding box center [718, 709] width 59 height 40
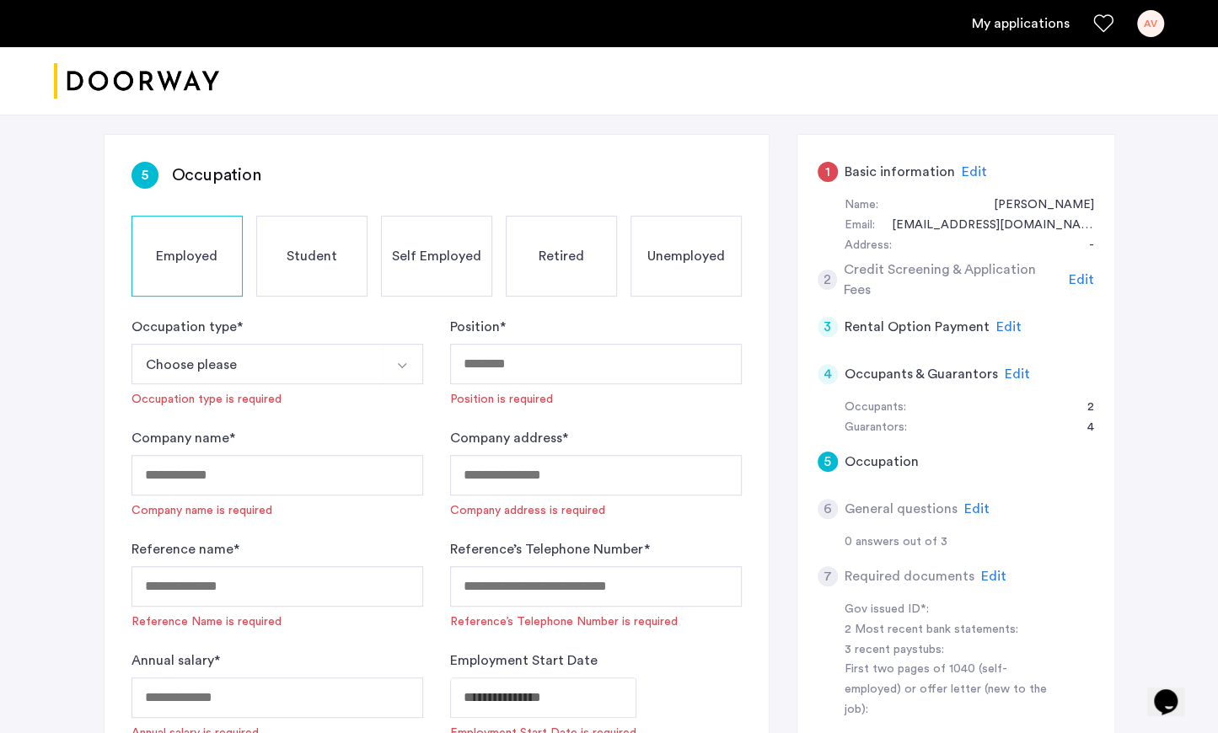
scroll to position [247, 0]
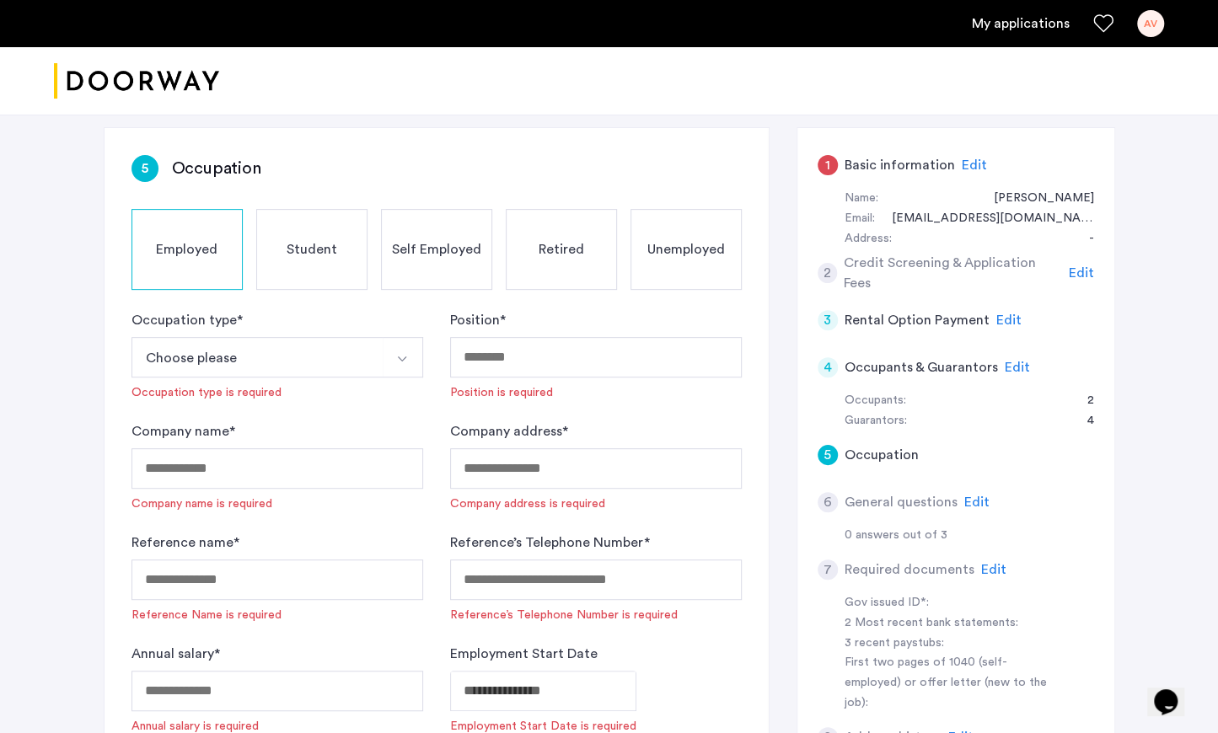
click at [1006, 314] on span "Edit" at bounding box center [1008, 320] width 25 height 13
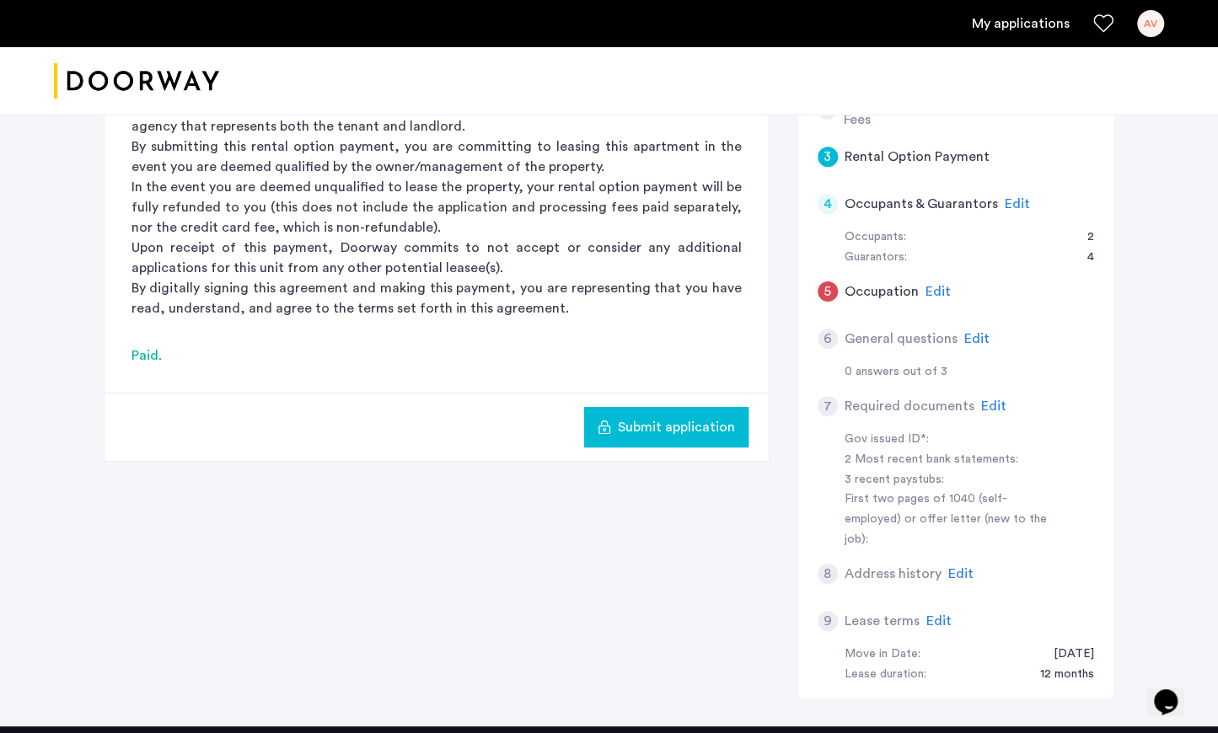
scroll to position [417, 0]
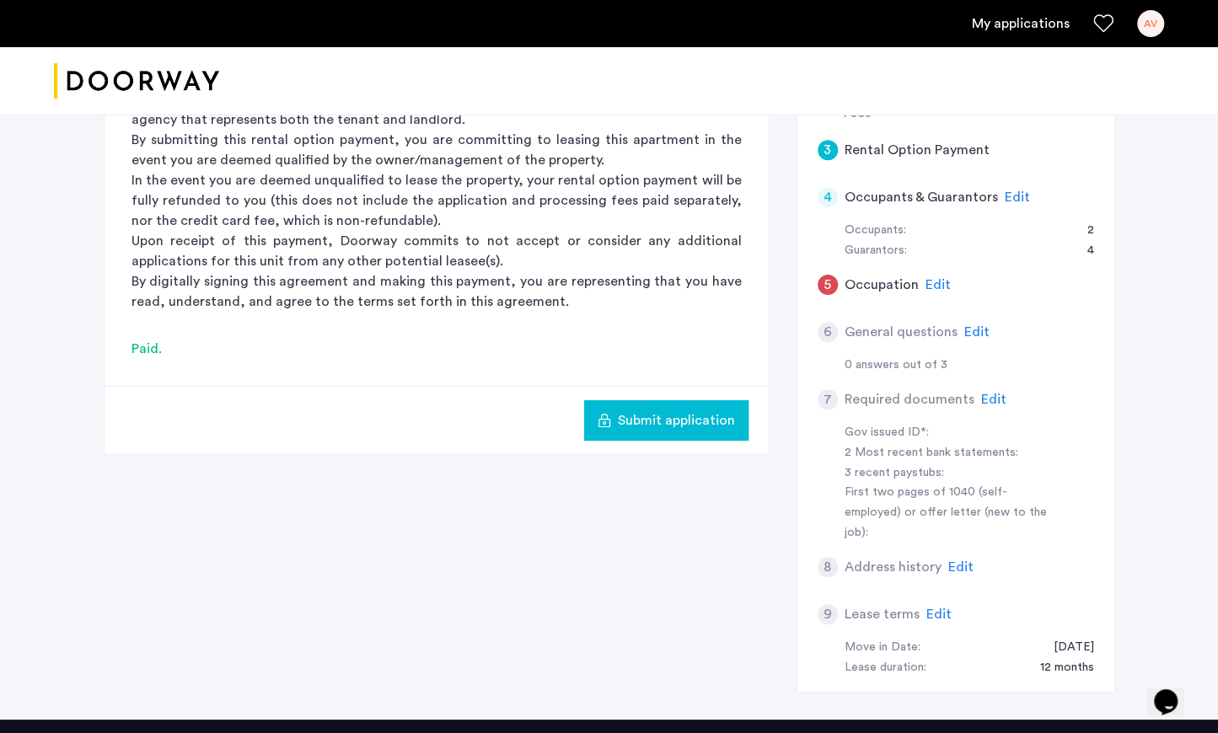
click at [878, 417] on div "7 Required documents Edit" at bounding box center [955, 399] width 276 height 47
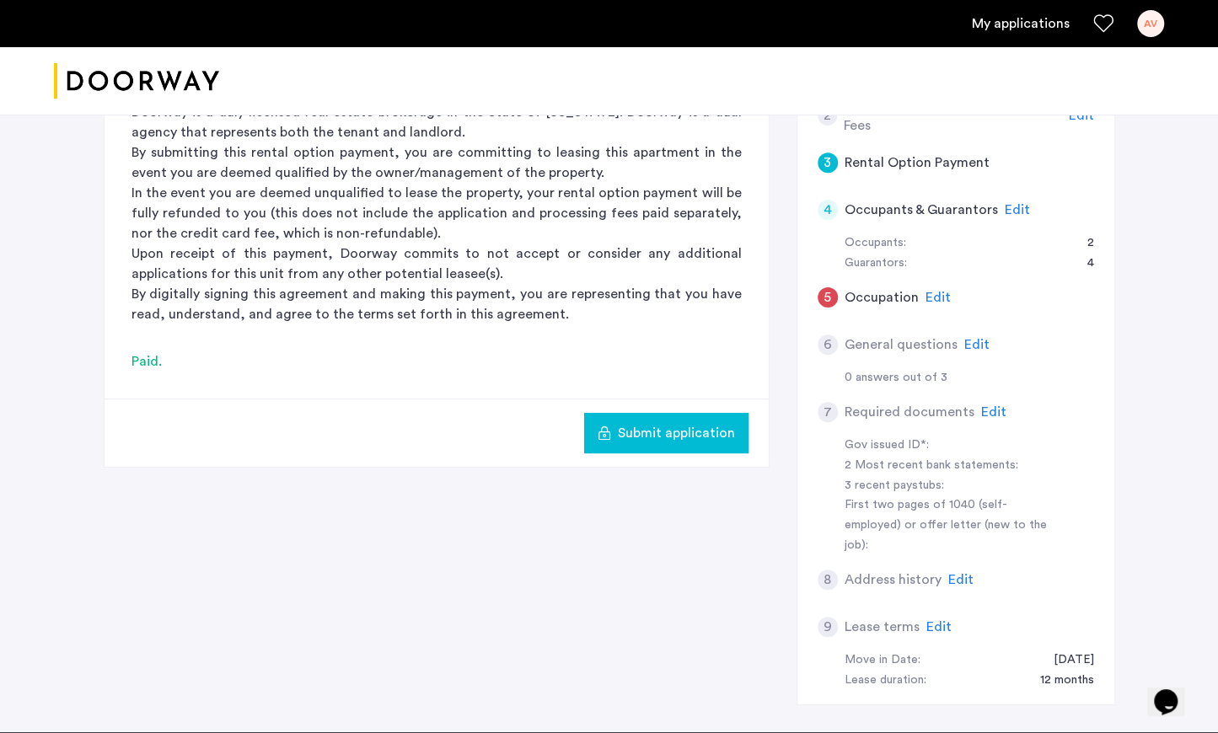
scroll to position [405, 0]
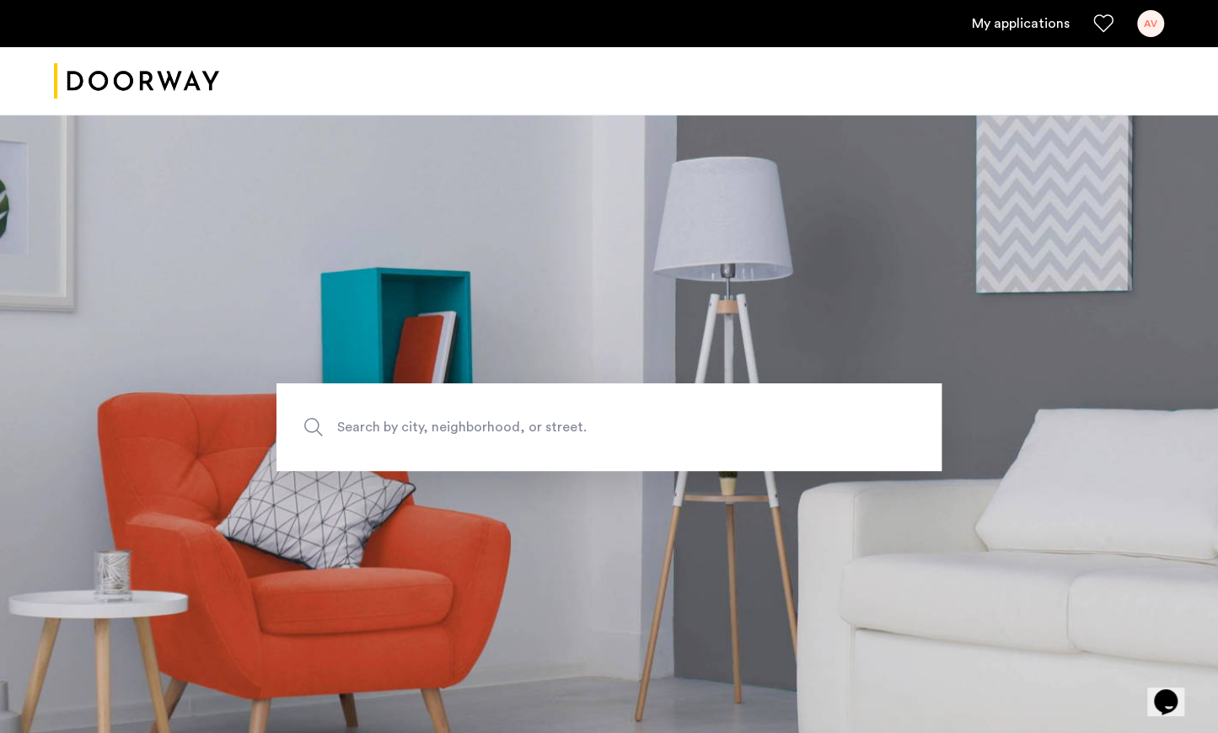
click at [1144, 24] on div "AV" at bounding box center [1150, 23] width 27 height 27
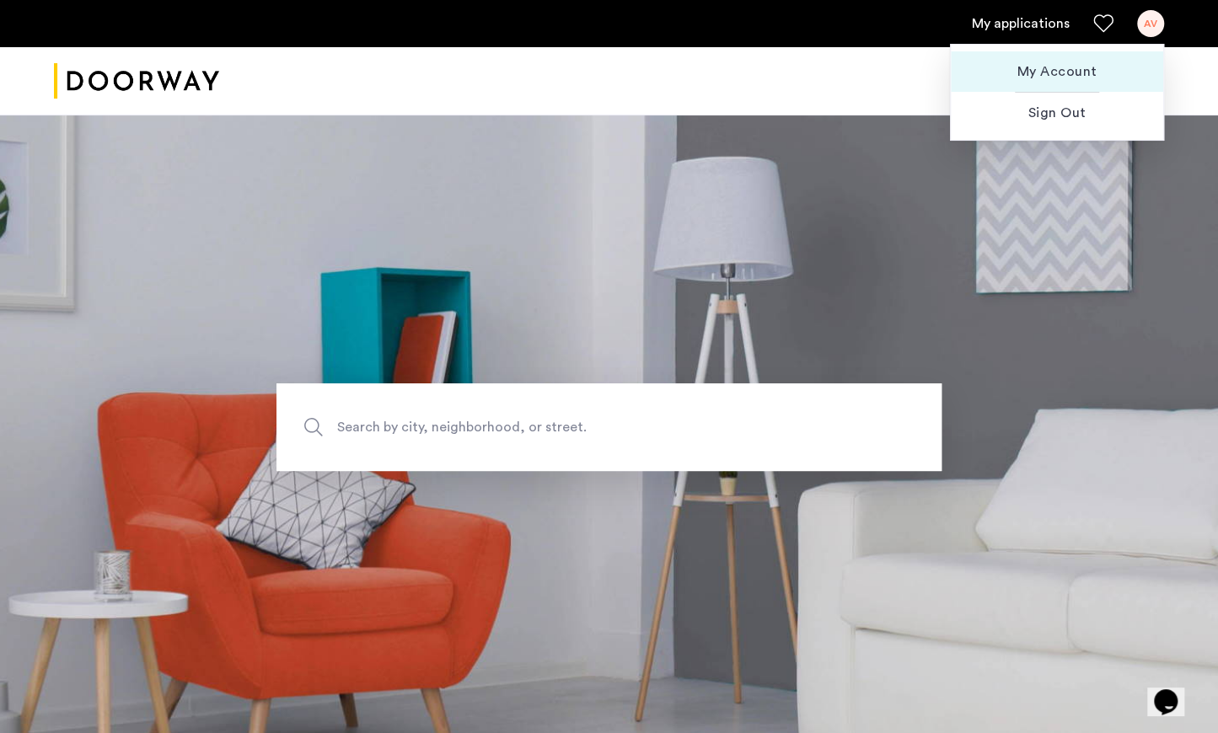
click at [1097, 72] on span "My Account" at bounding box center [1056, 72] width 185 height 20
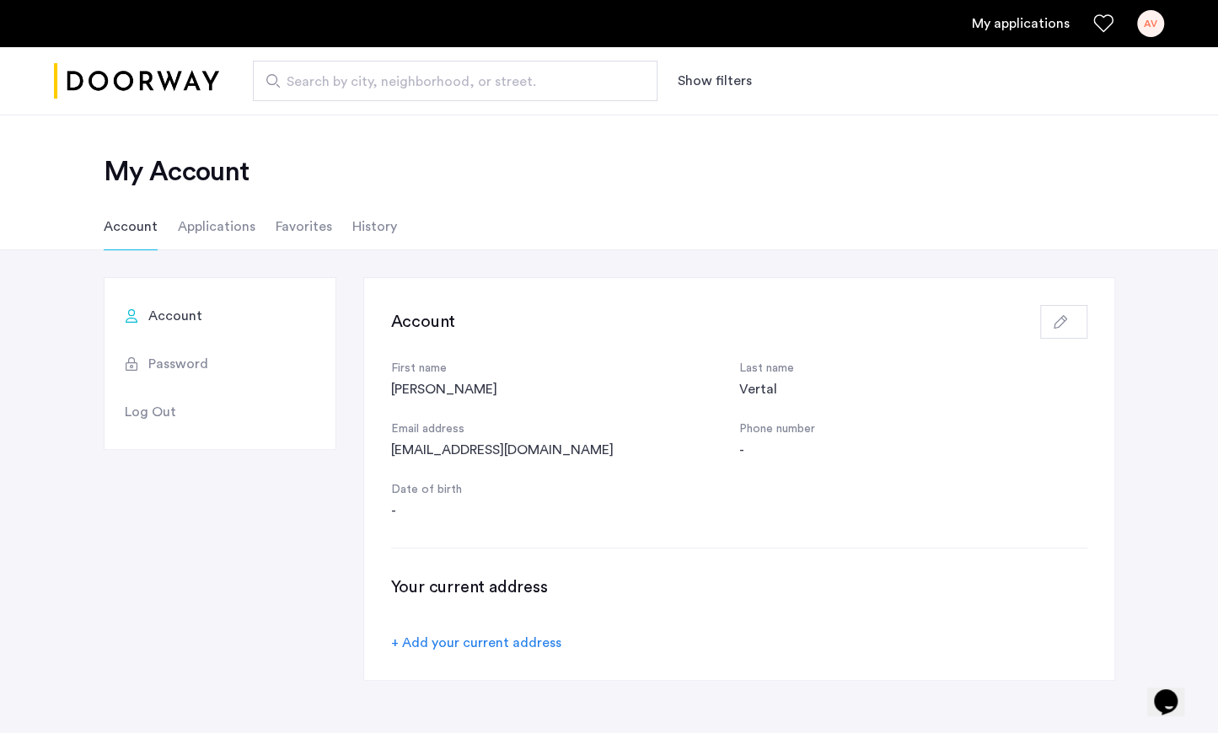
click at [220, 226] on li "Applications" at bounding box center [217, 226] width 78 height 47
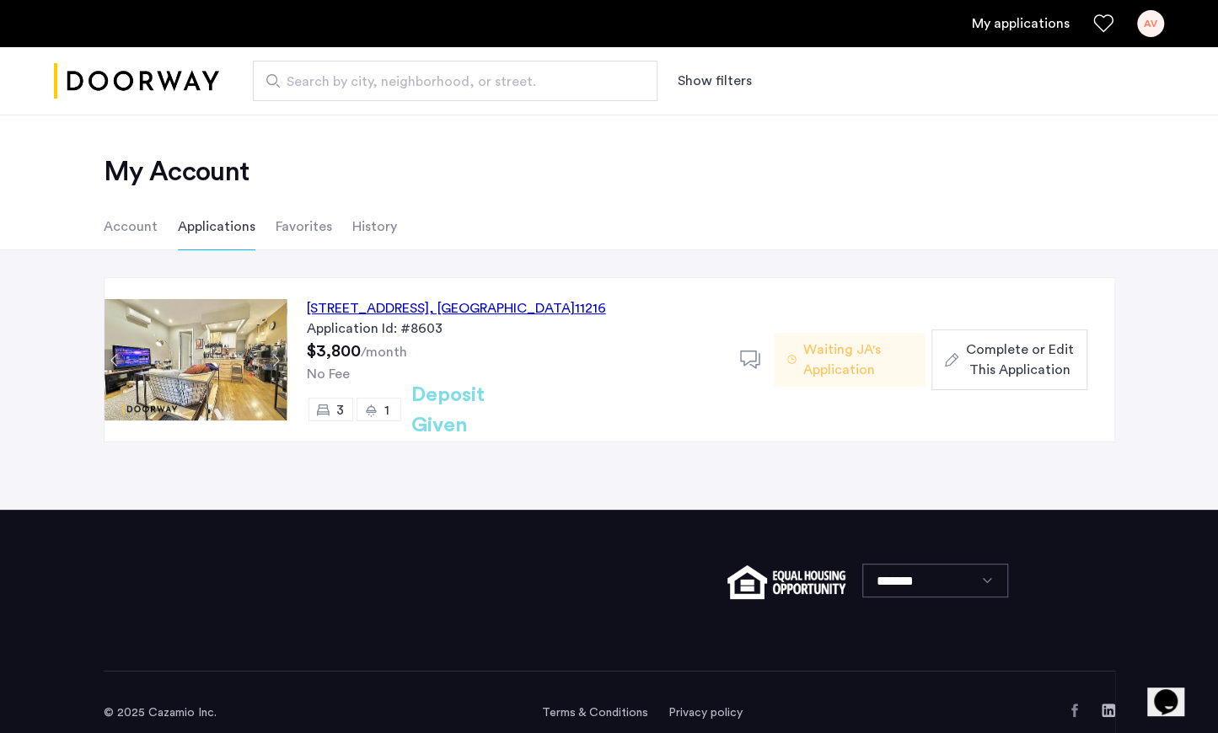
click at [1004, 358] on span "Complete or Edit This Application" at bounding box center [1019, 360] width 108 height 40
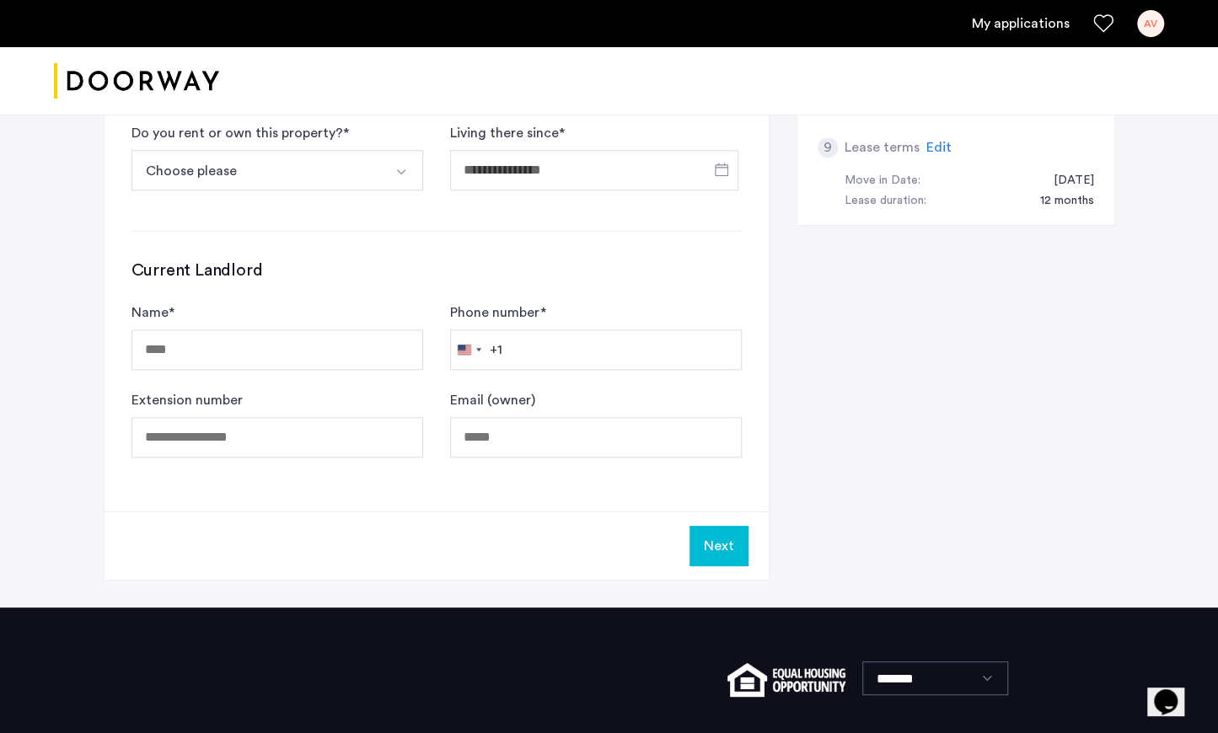
scroll to position [1004, 0]
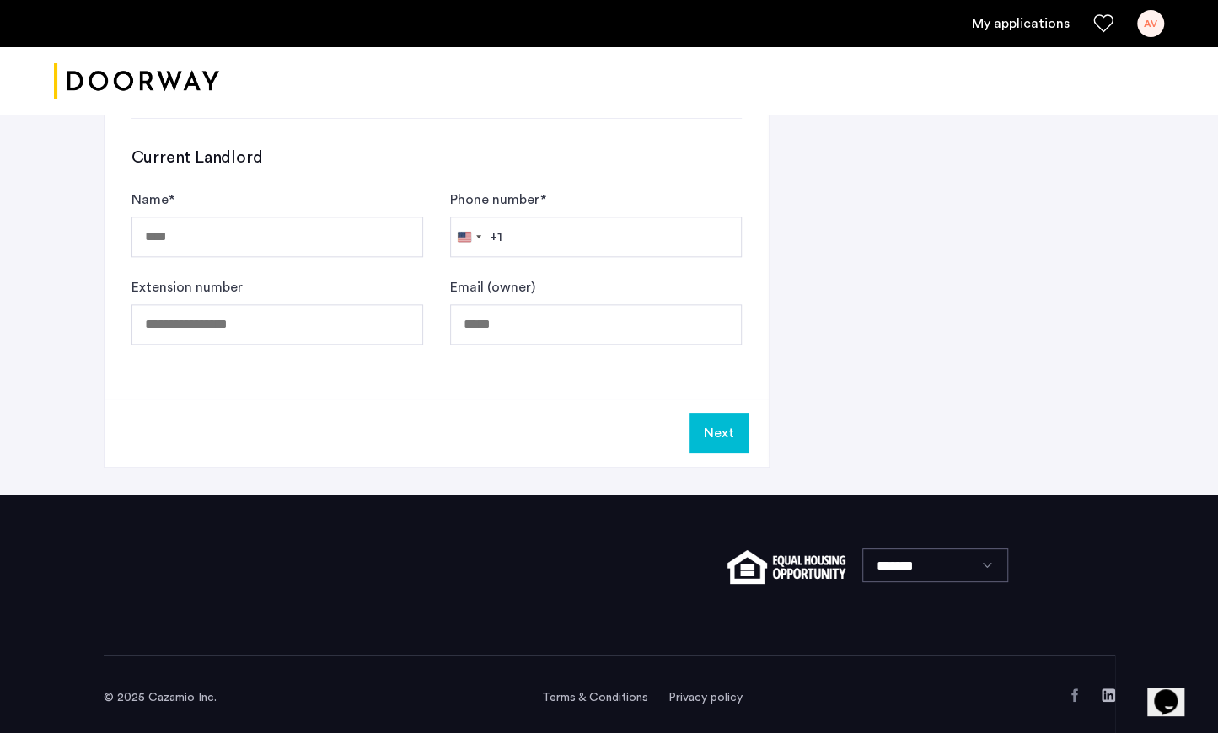
click at [1141, 37] on div "My applications AV" at bounding box center [609, 23] width 1218 height 47
click at [1148, 29] on div "AV" at bounding box center [1150, 23] width 27 height 27
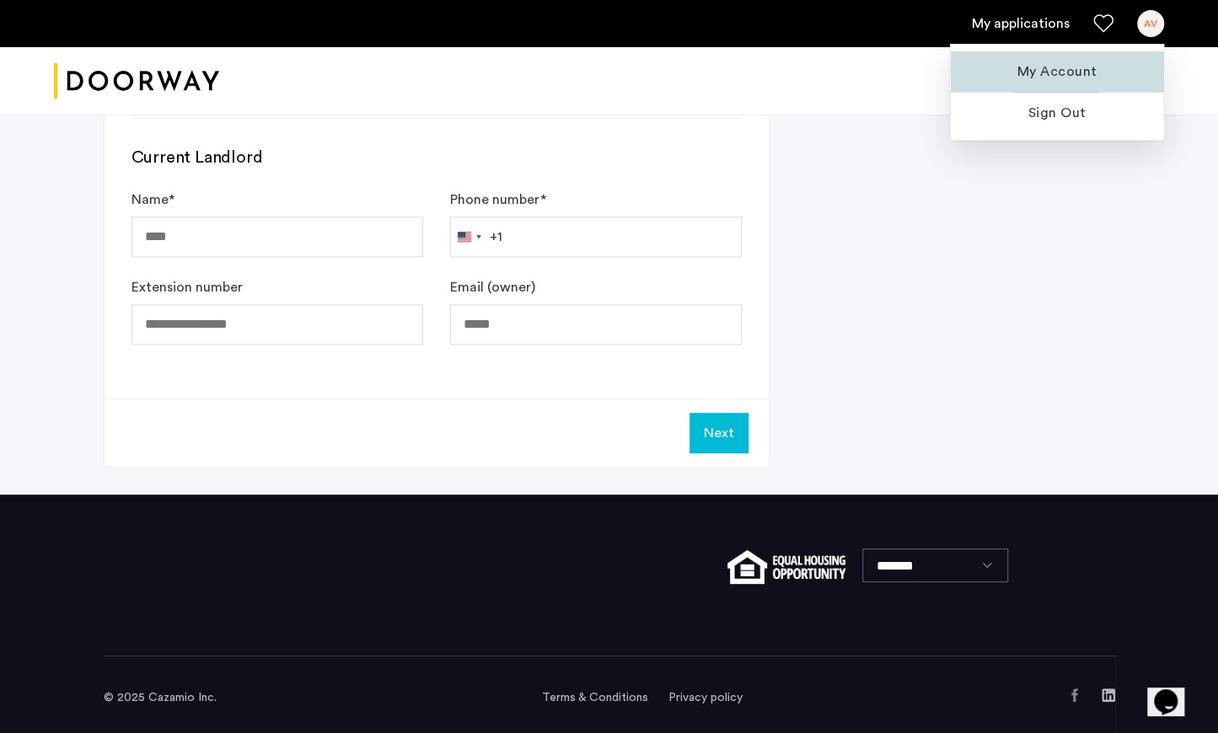
click at [1059, 73] on span "My Account" at bounding box center [1056, 72] width 185 height 20
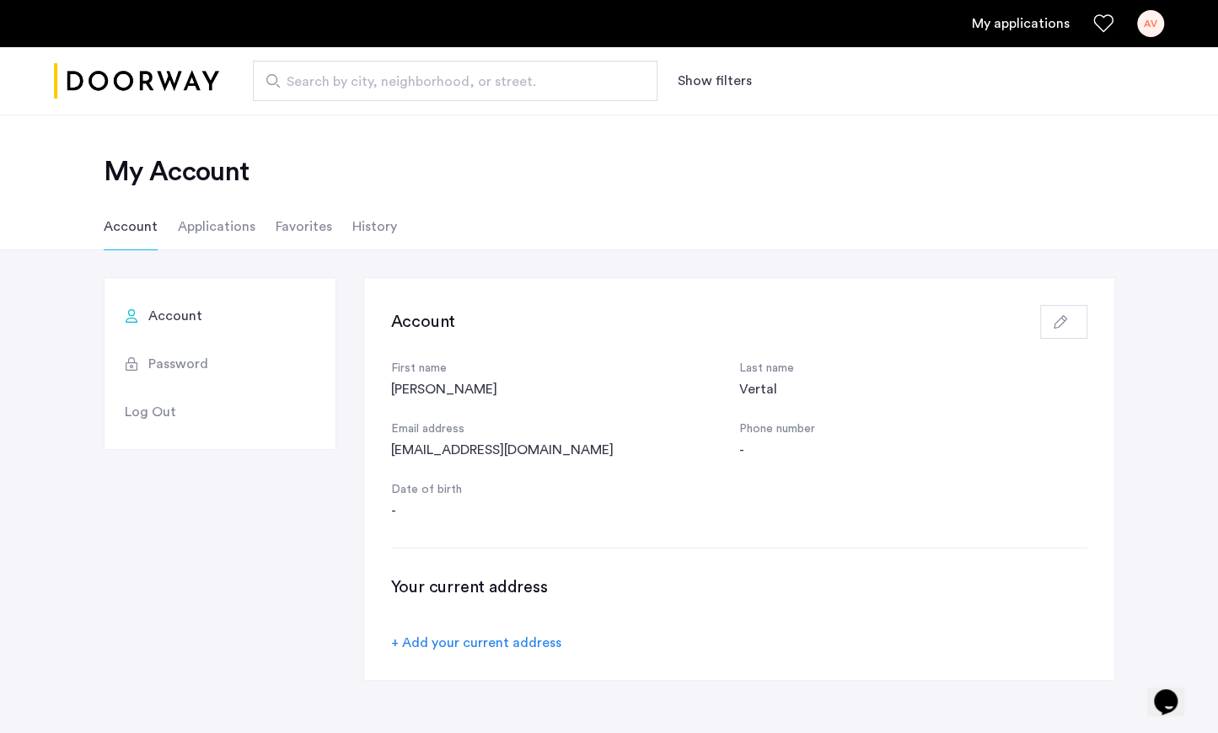
click at [207, 233] on li "Applications" at bounding box center [217, 226] width 78 height 47
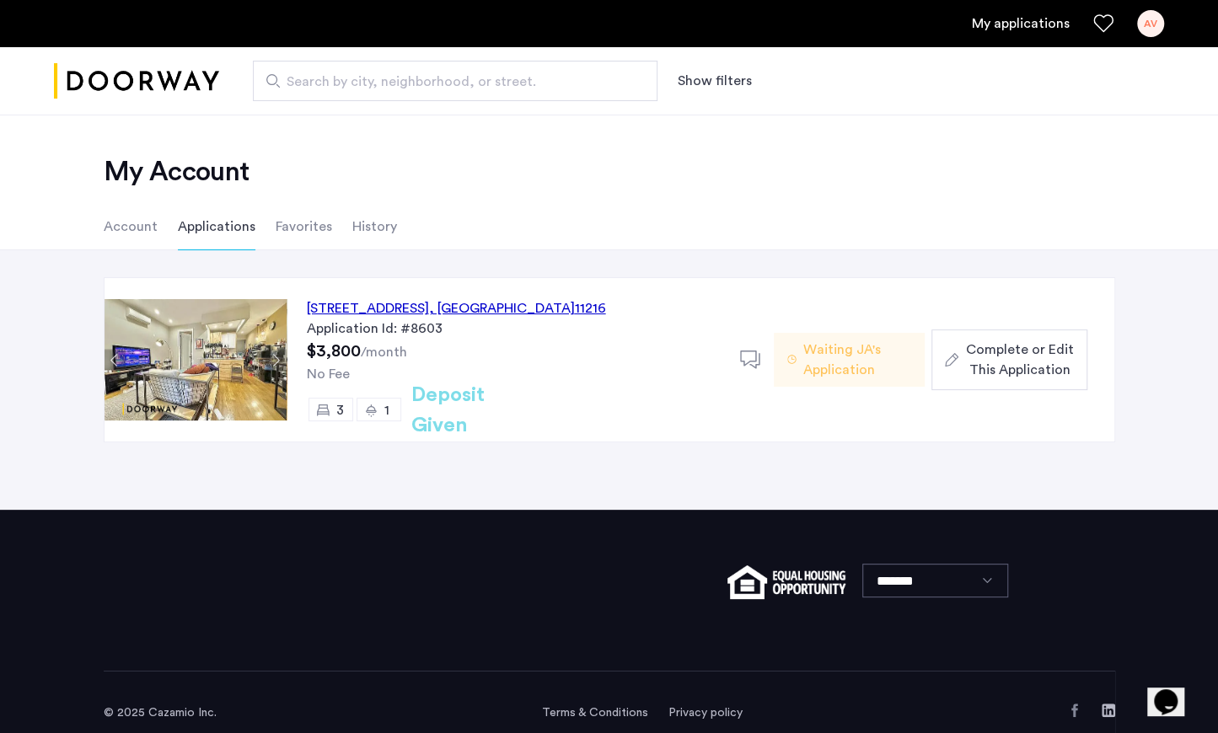
click at [544, 296] on div "692 Saint Marks Avenue, Unit 2F, Brooklyn , NY 11216 Application Id: #8603 $3,8…" at bounding box center [513, 359] width 453 height 163
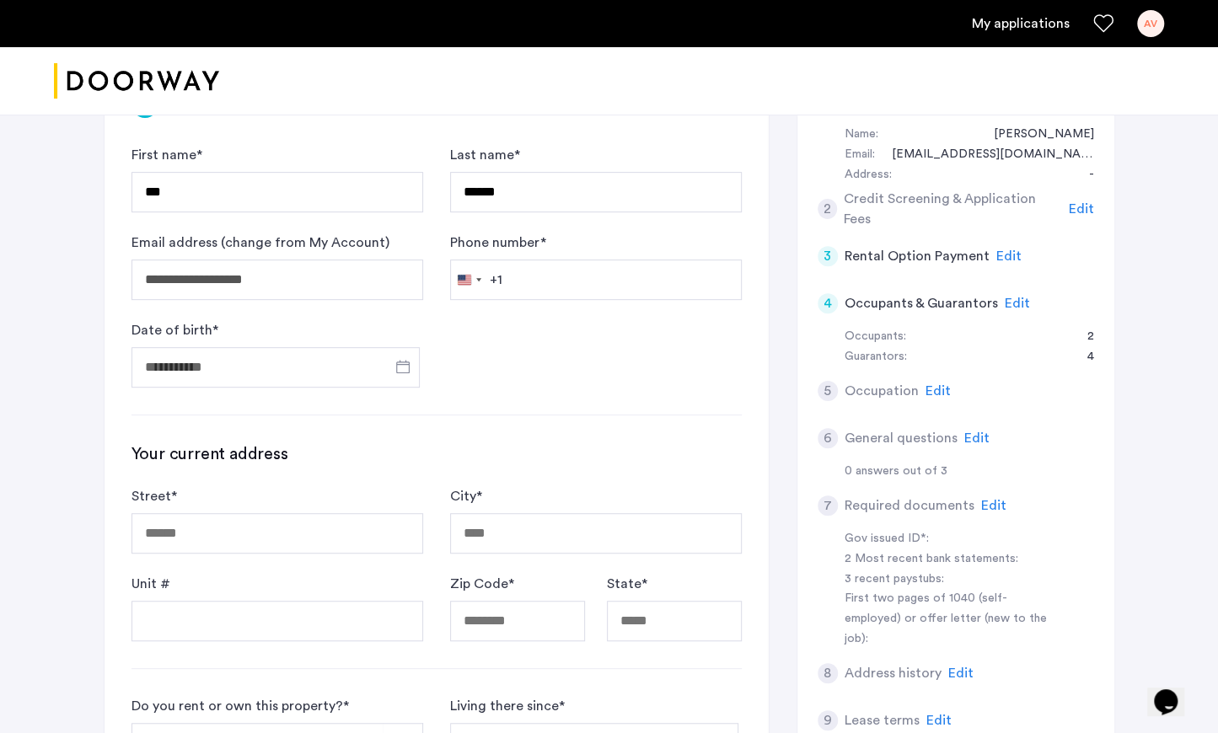
scroll to position [317, 0]
click at [1008, 303] on span "Edit" at bounding box center [1017, 303] width 25 height 13
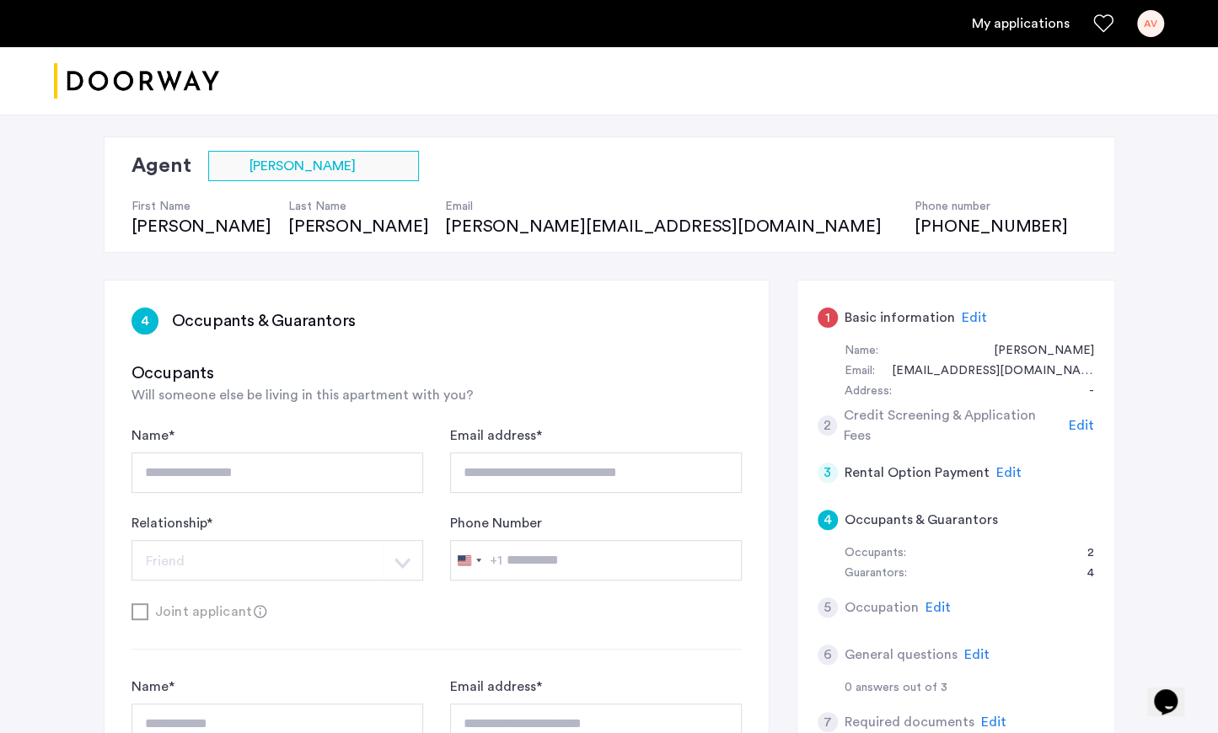
scroll to position [0, 0]
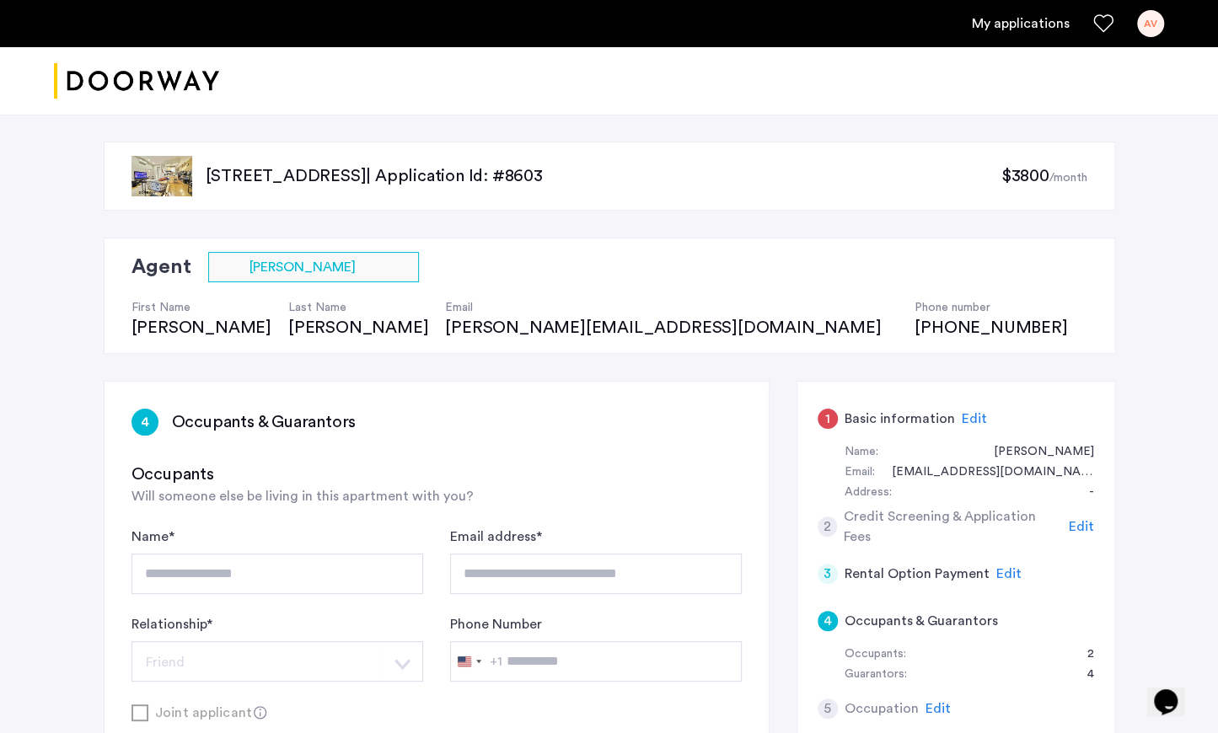
click at [963, 412] on span "Edit" at bounding box center [974, 418] width 25 height 13
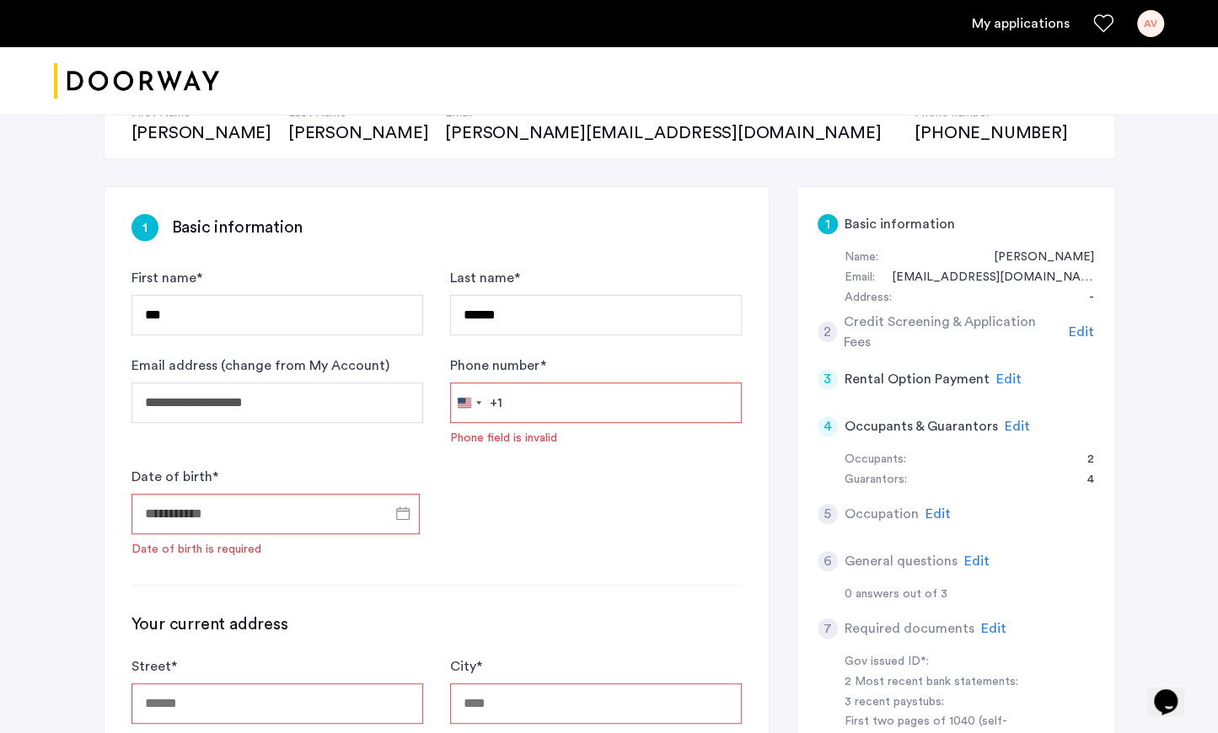
scroll to position [192, 0]
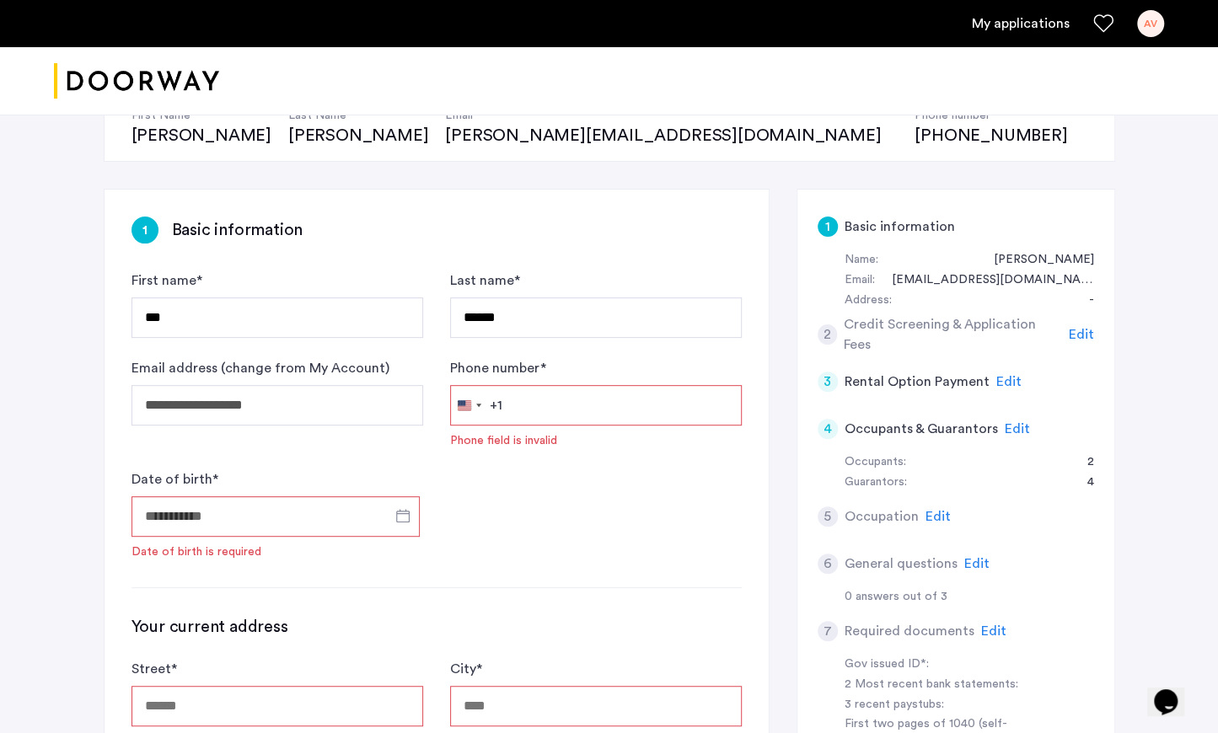
click at [1085, 328] on span "Edit" at bounding box center [1081, 334] width 25 height 13
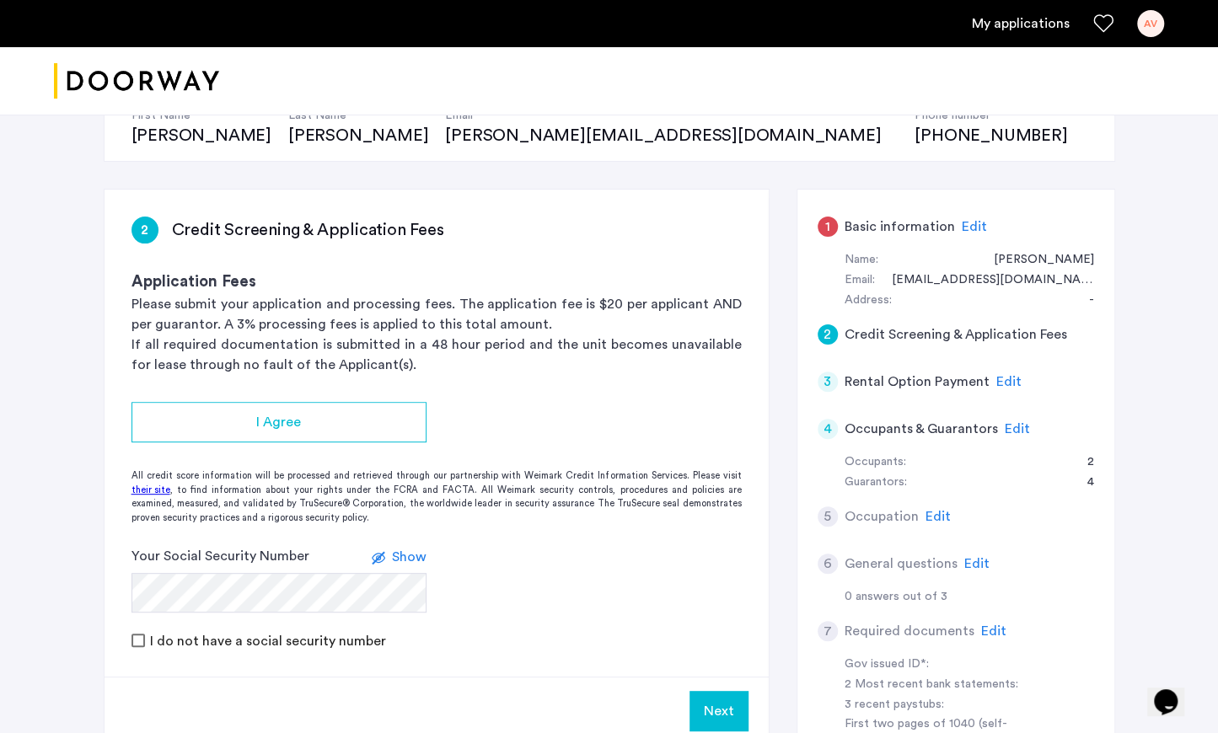
click at [1085, 328] on div "2 Credit Screening & Application Fees" at bounding box center [955, 334] width 276 height 47
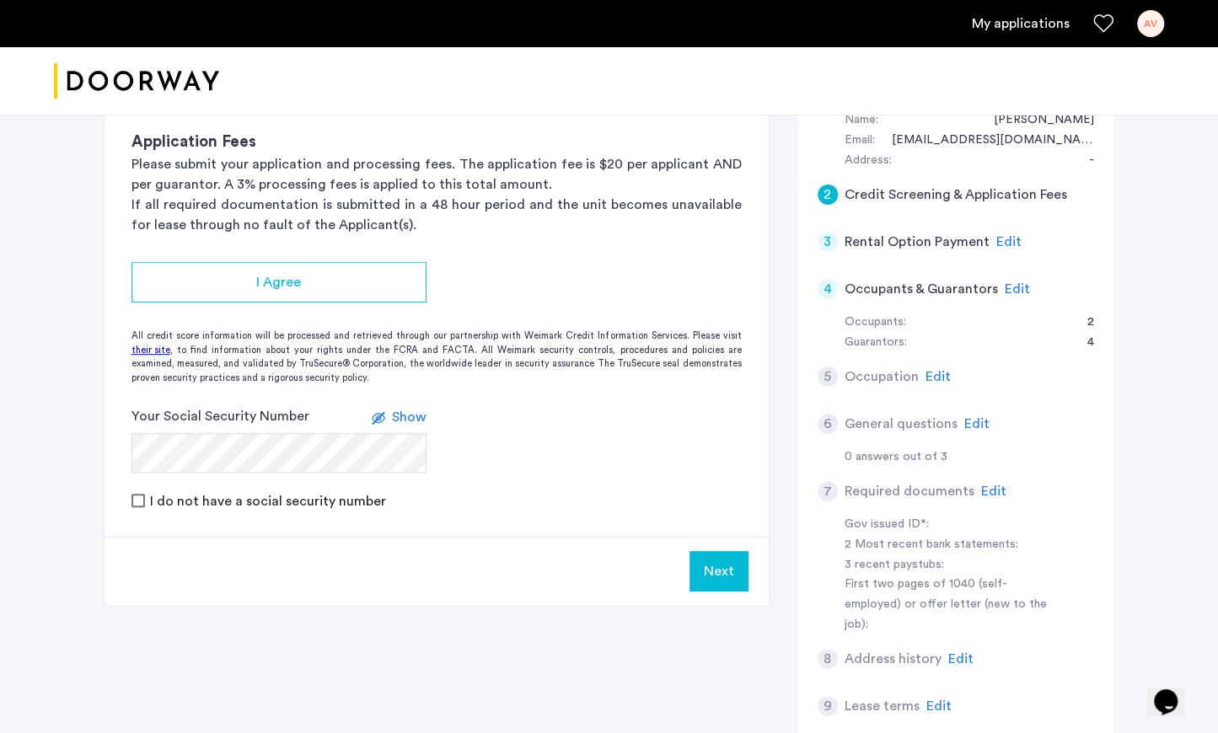
scroll to position [335, 0]
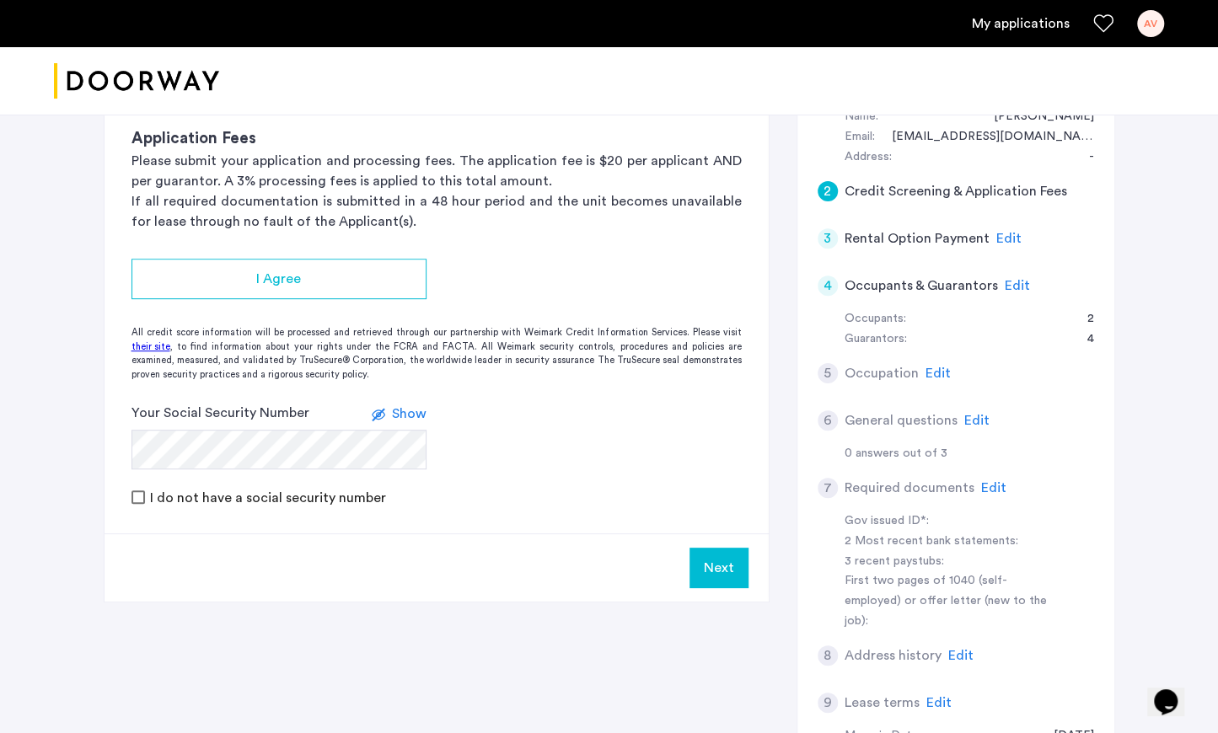
click at [937, 368] on span "Edit" at bounding box center [937, 373] width 25 height 13
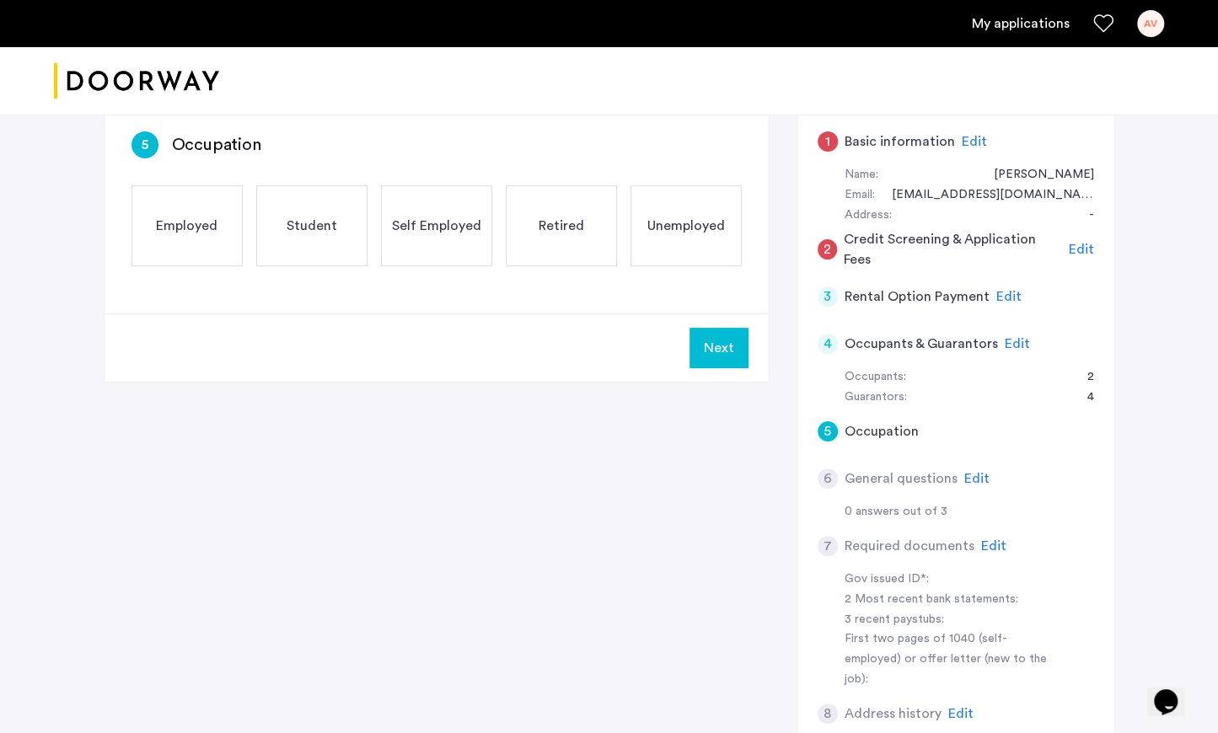
scroll to position [280, 0]
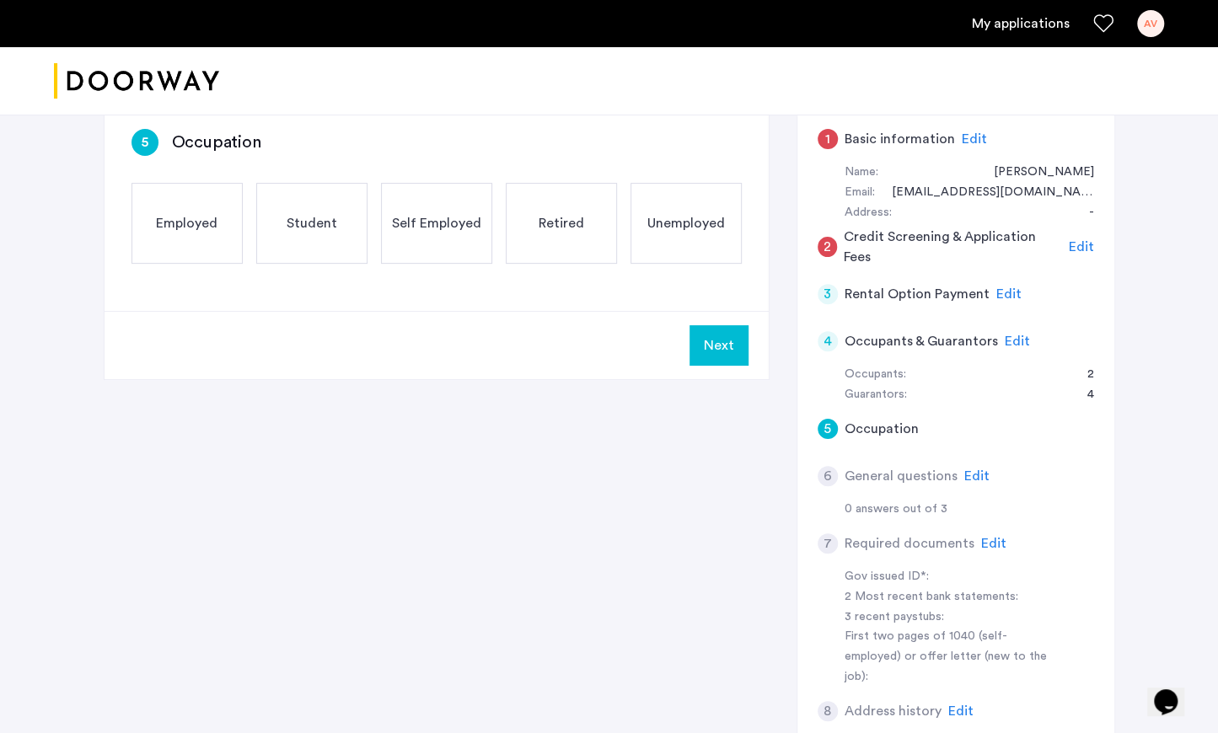
click at [971, 469] on span "Edit" at bounding box center [976, 475] width 25 height 13
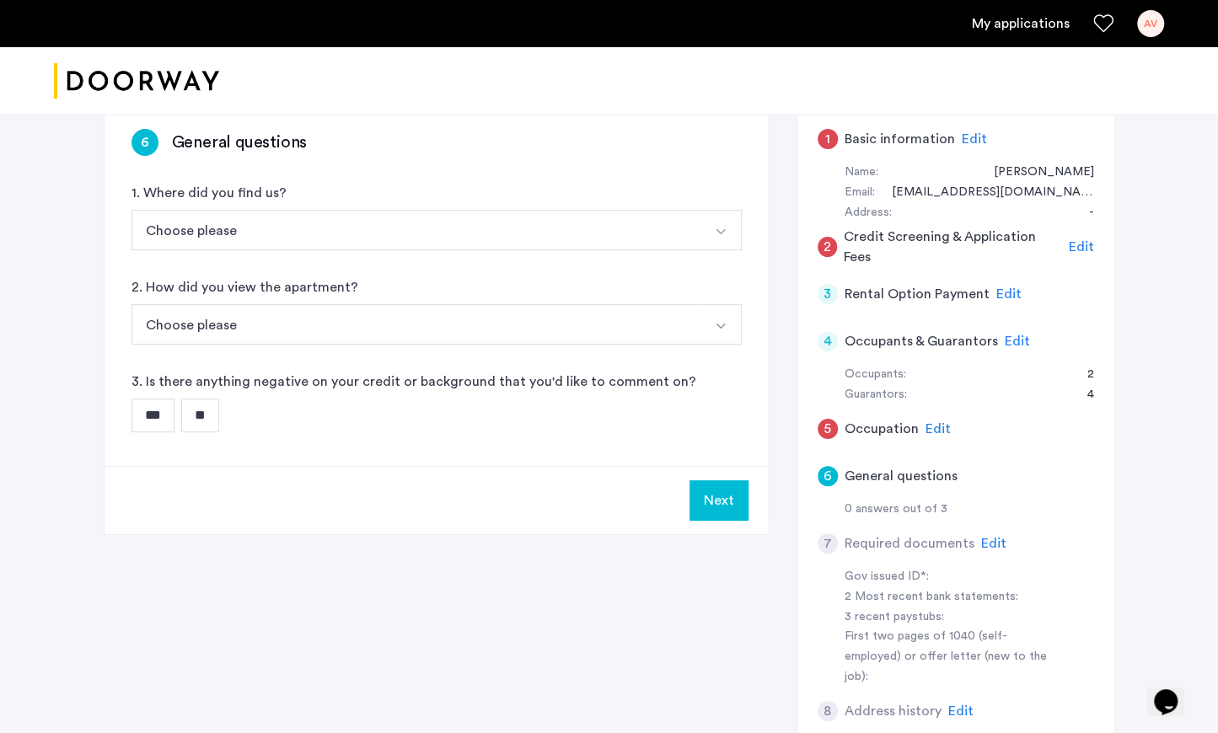
click at [535, 333] on button "Choose please" at bounding box center [416, 324] width 571 height 40
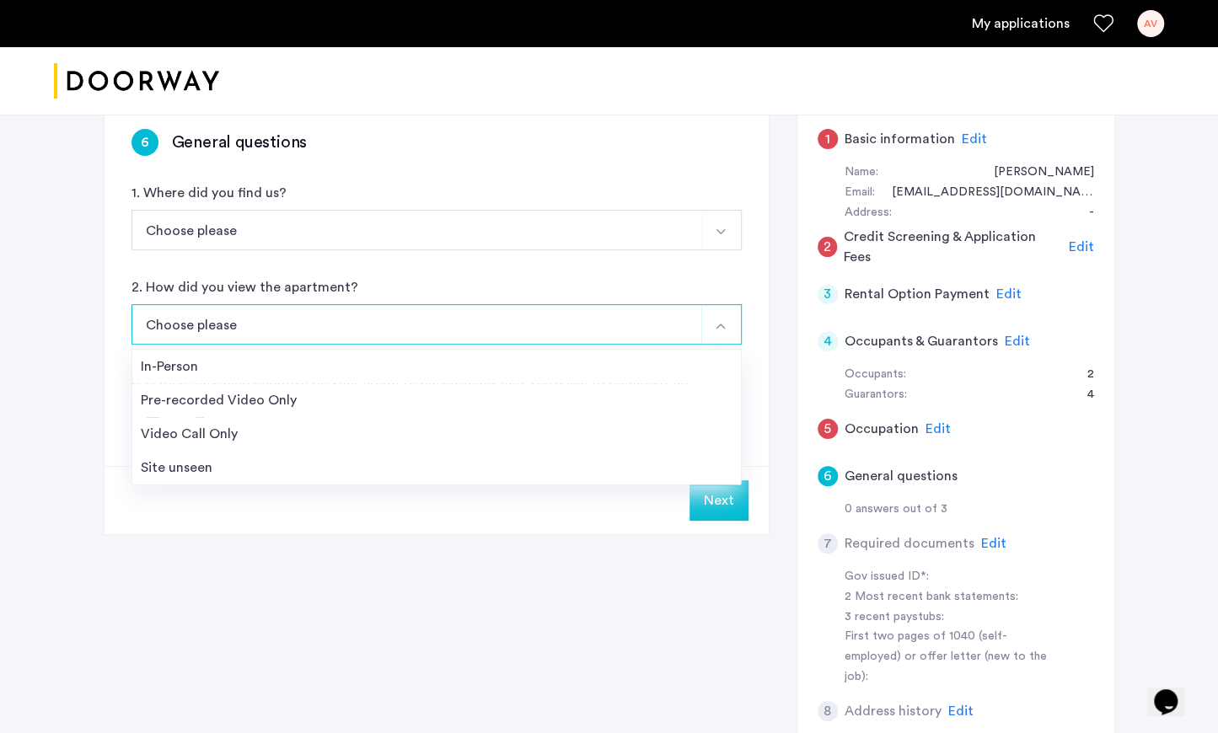
click at [533, 332] on button "Choose please" at bounding box center [416, 324] width 571 height 40
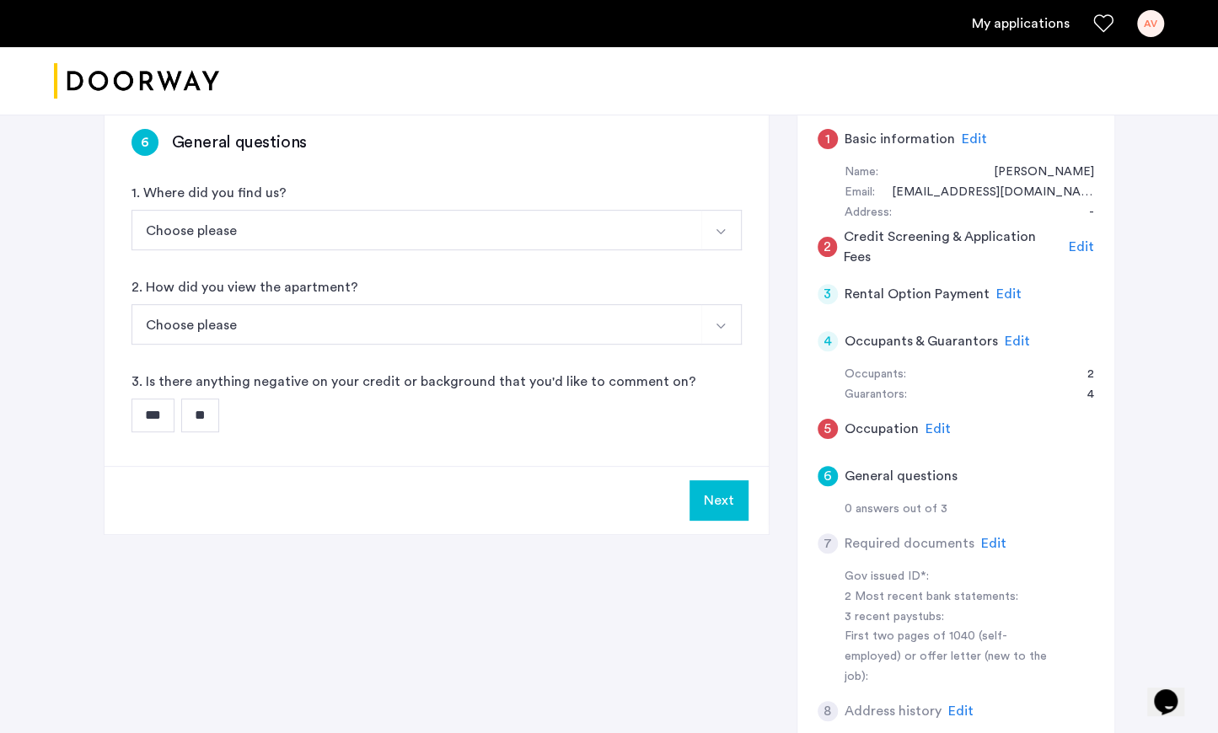
scroll to position [426, 0]
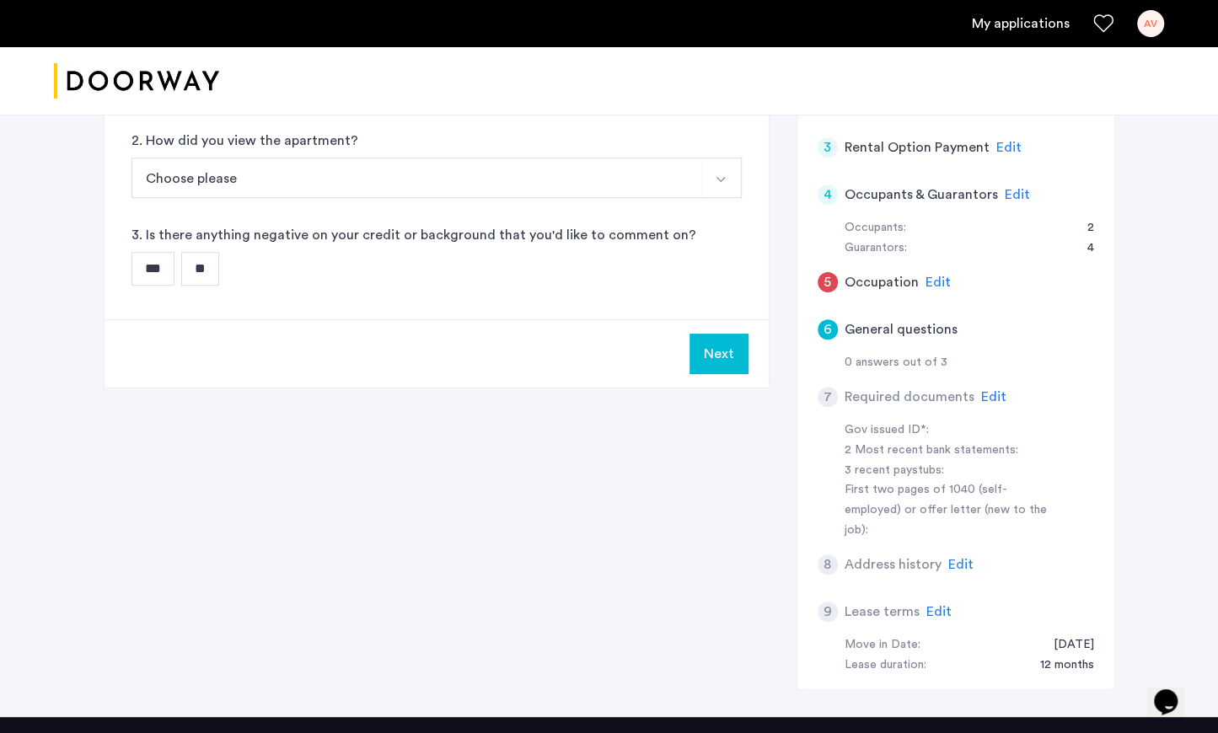
click at [981, 395] on span "Edit" at bounding box center [993, 396] width 25 height 13
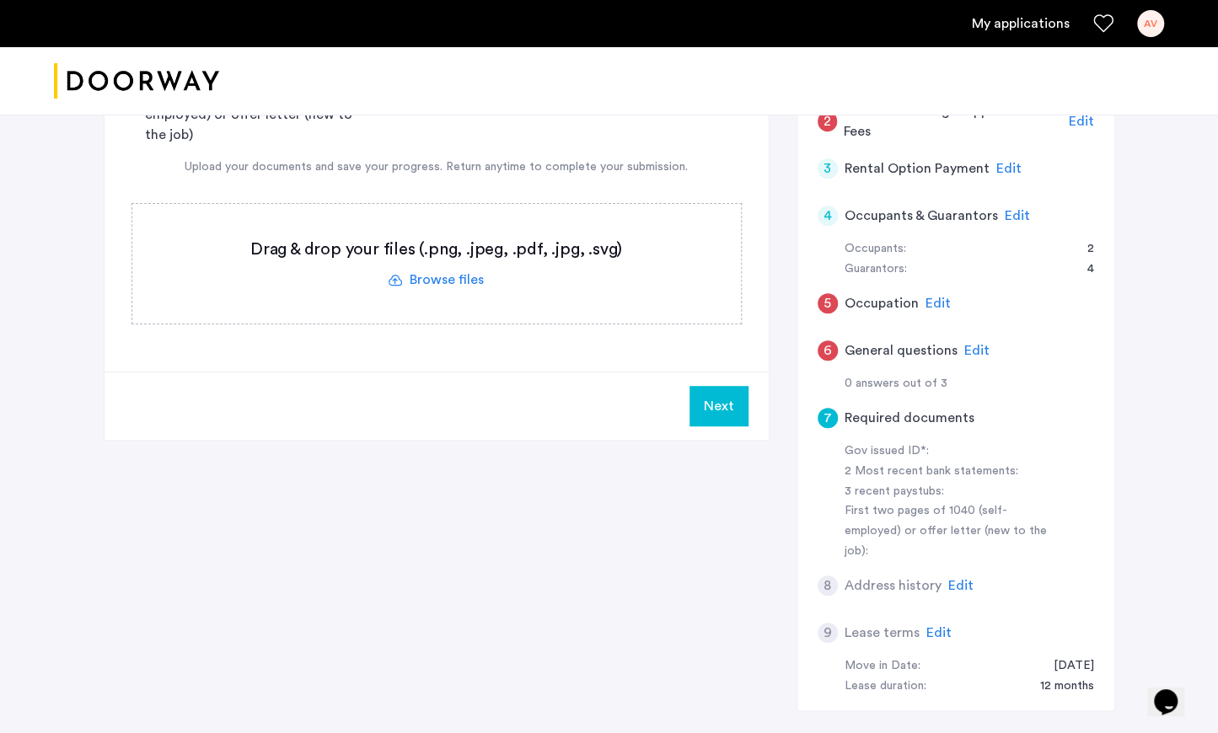
scroll to position [406, 0]
click at [962, 578] on span "Edit" at bounding box center [960, 584] width 25 height 13
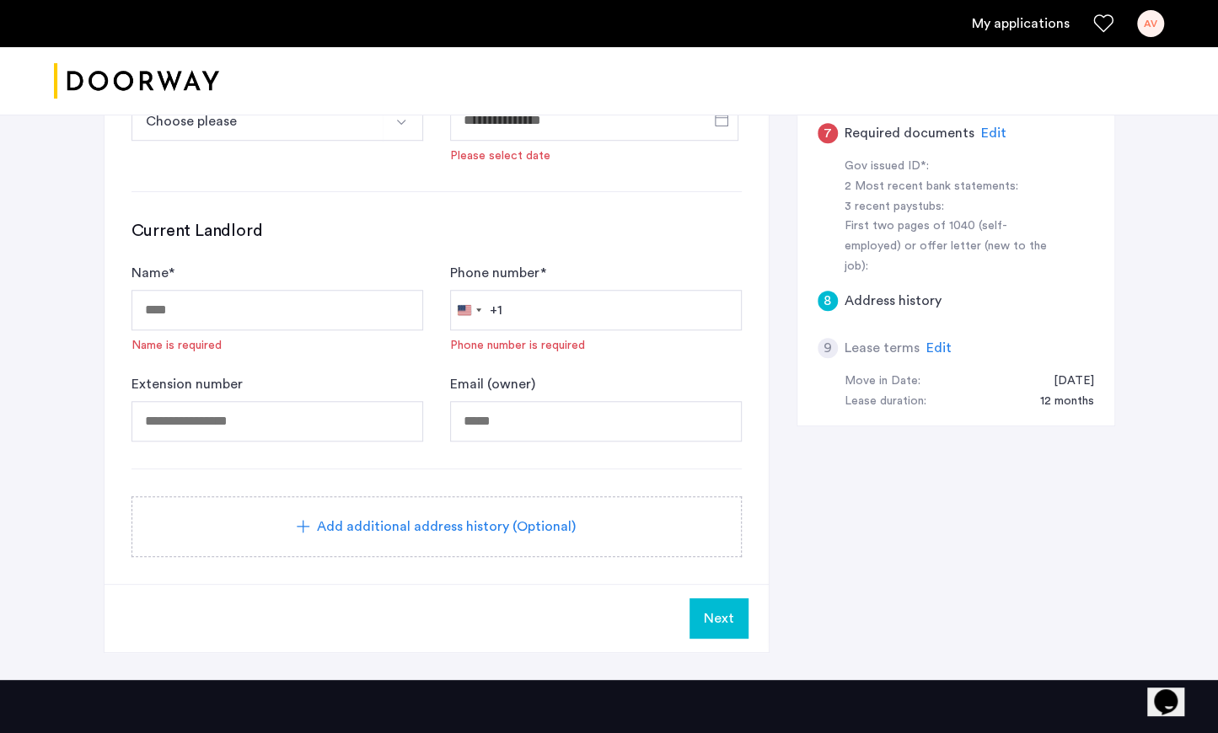
scroll to position [692, 0]
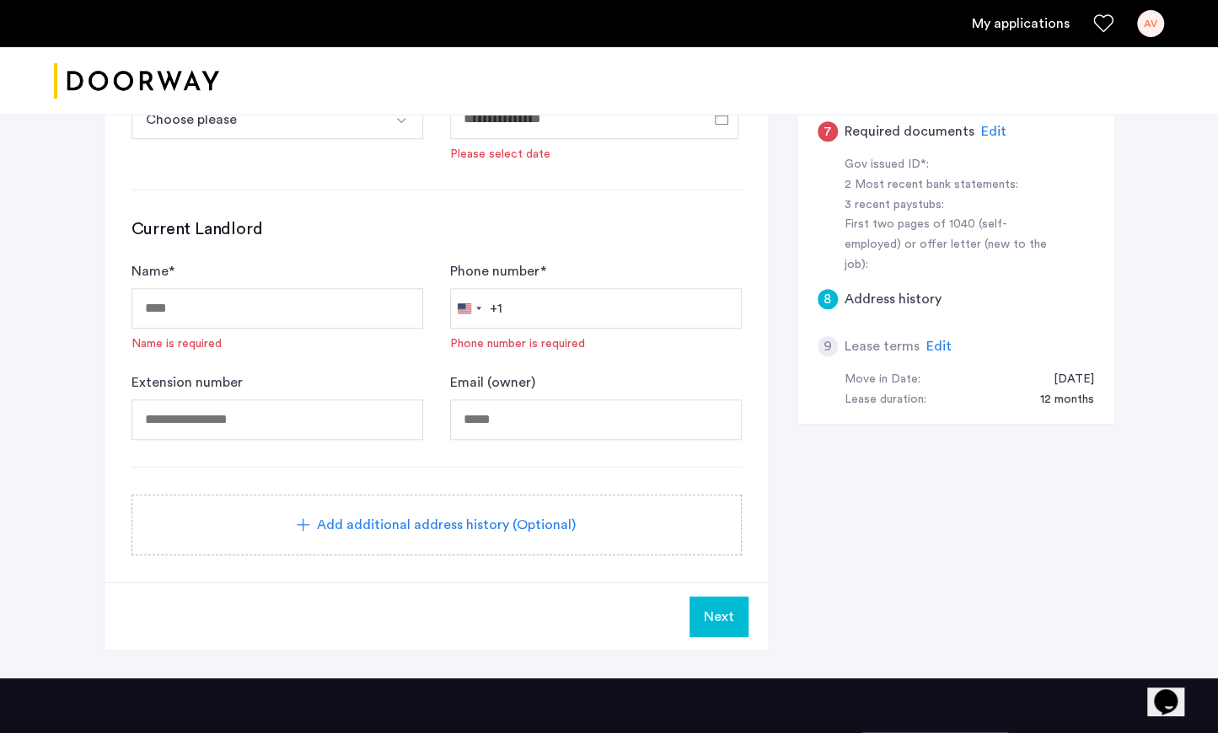
click at [932, 340] on span "Edit" at bounding box center [938, 346] width 25 height 13
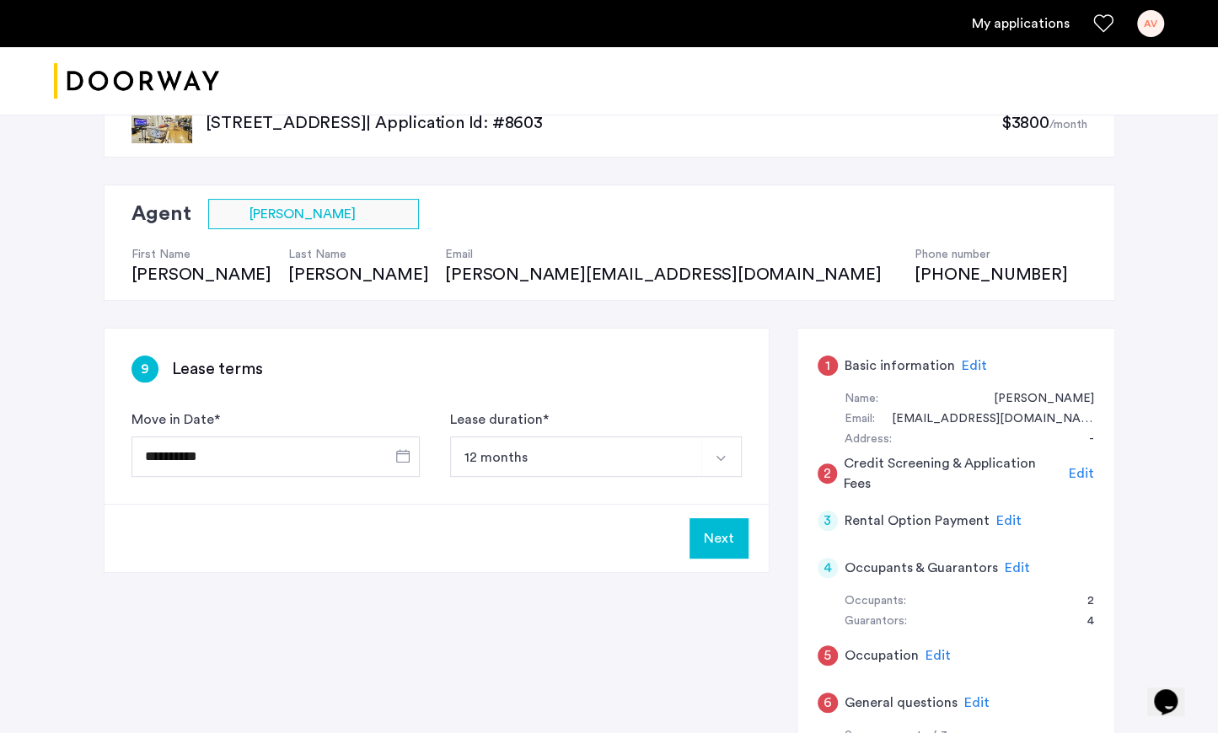
scroll to position [0, 0]
